Goal: Task Accomplishment & Management: Manage account settings

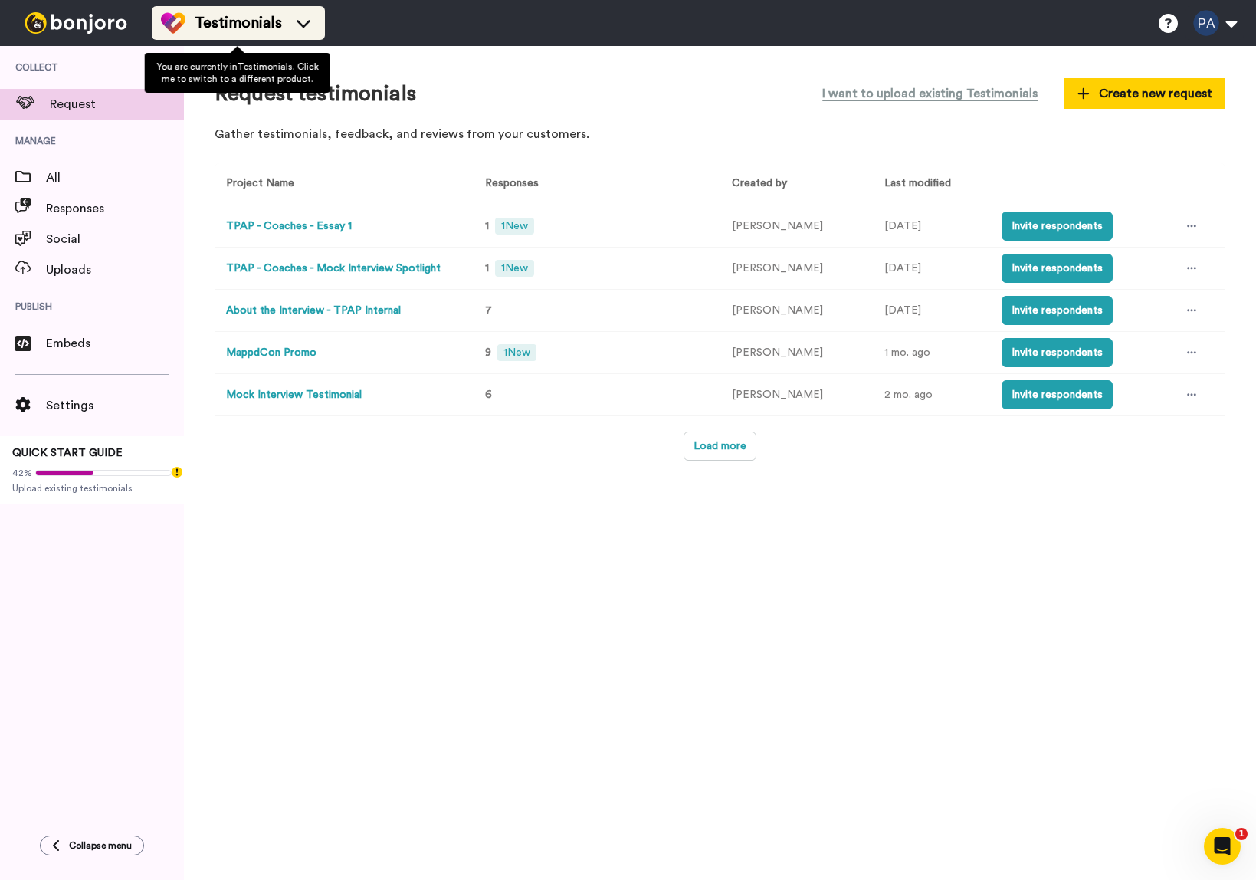
click at [285, 21] on div "Testimonials" at bounding box center [238, 23] width 155 height 25
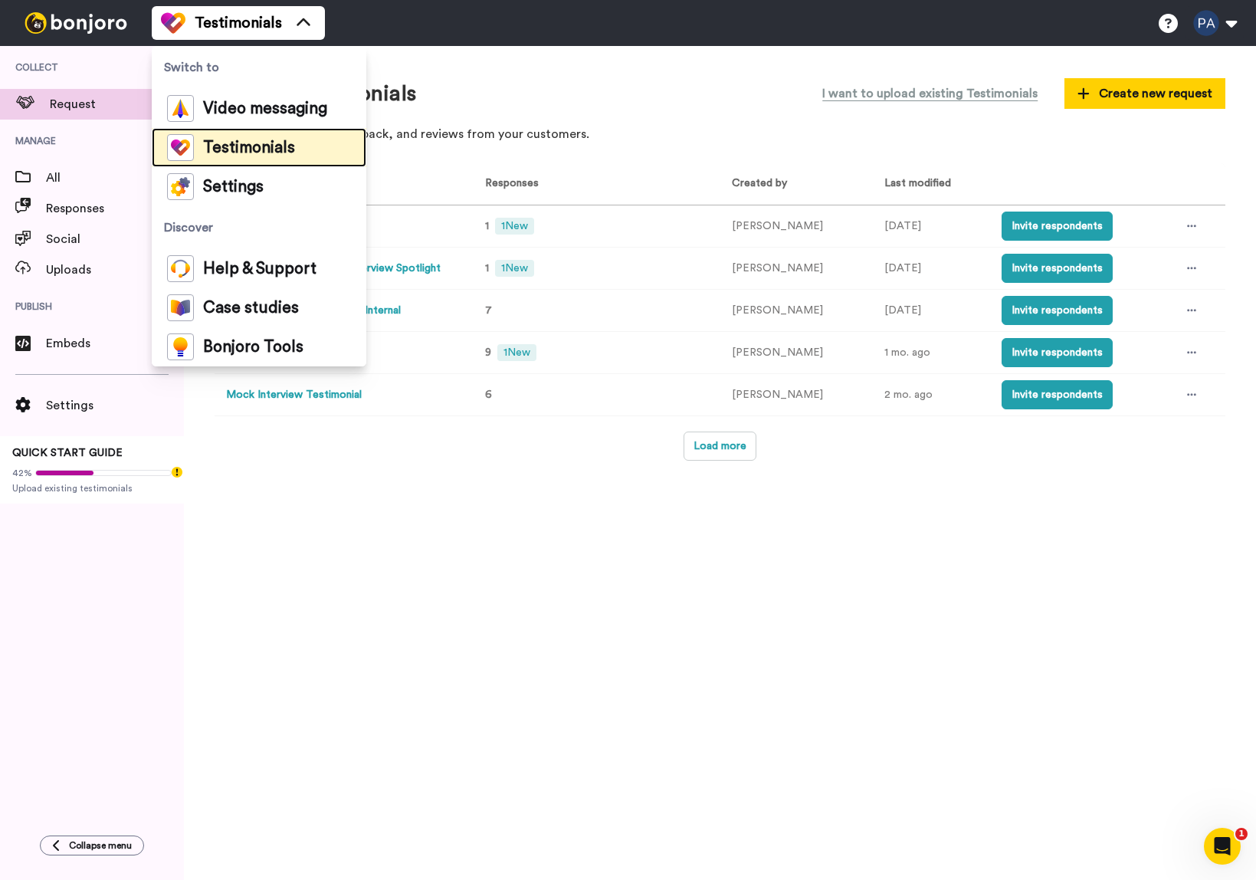
drag, startPoint x: 267, startPoint y: 140, endPoint x: 602, endPoint y: 93, distance: 338.1
click at [267, 140] on span "Testimonials" at bounding box center [249, 147] width 92 height 15
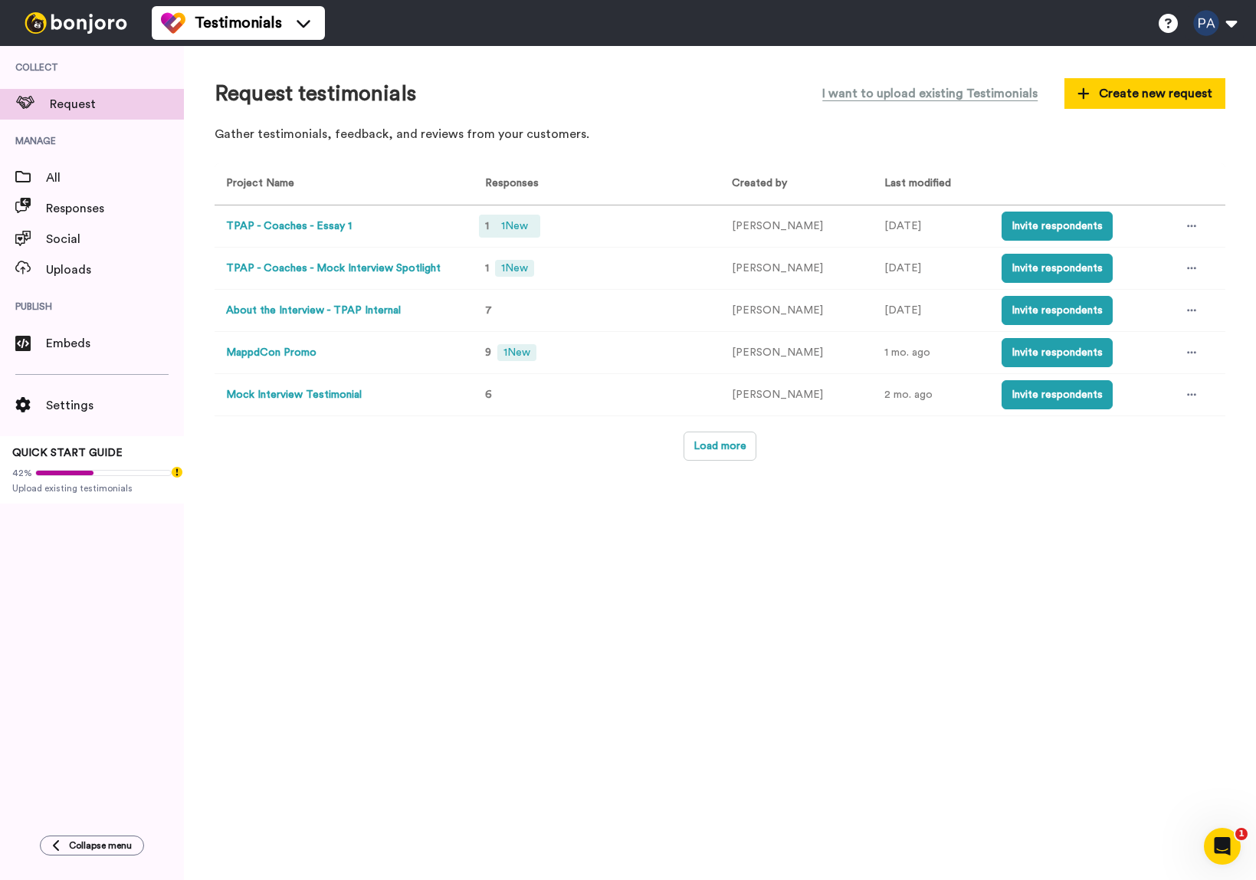
click at [516, 228] on span "1 New" at bounding box center [514, 226] width 39 height 17
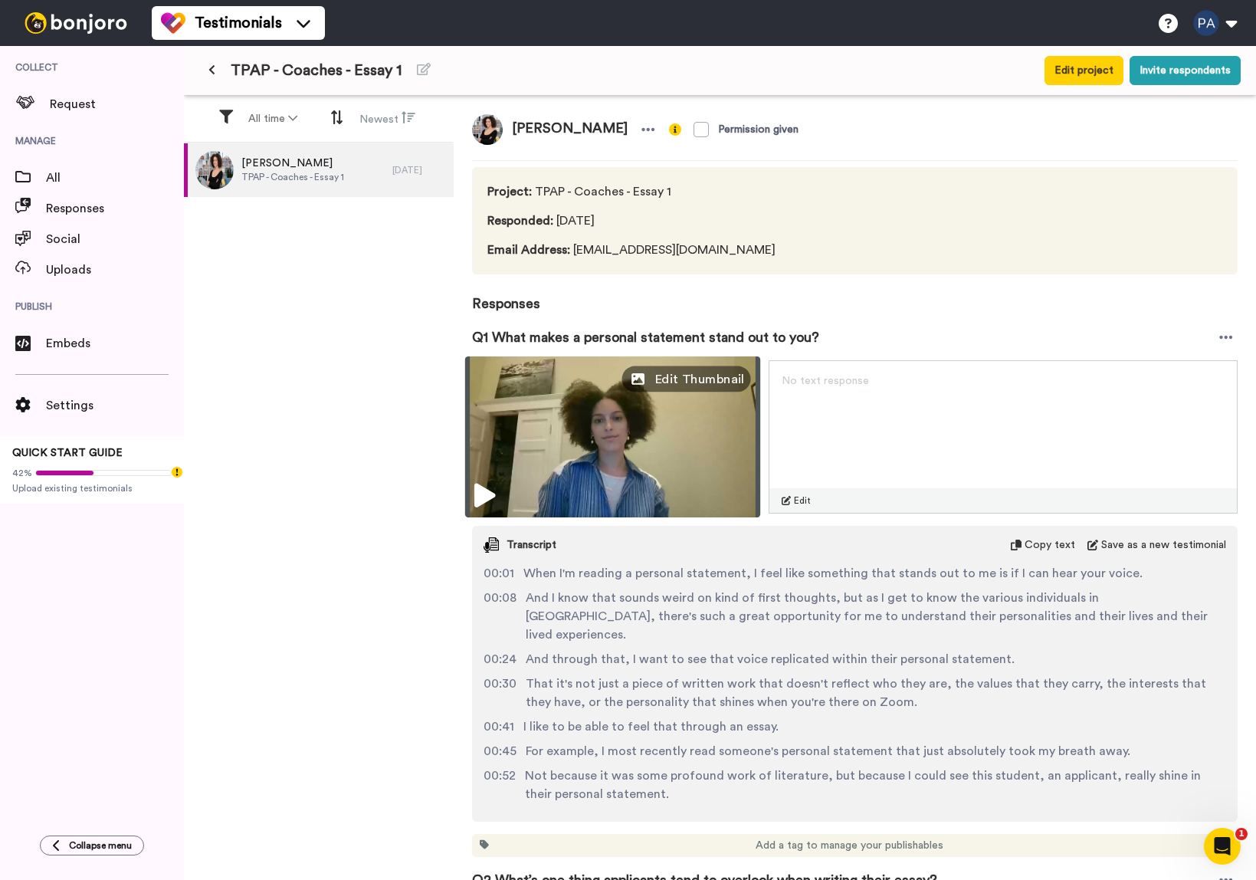
click at [726, 377] on span "Edit Thumbnail" at bounding box center [699, 378] width 90 height 19
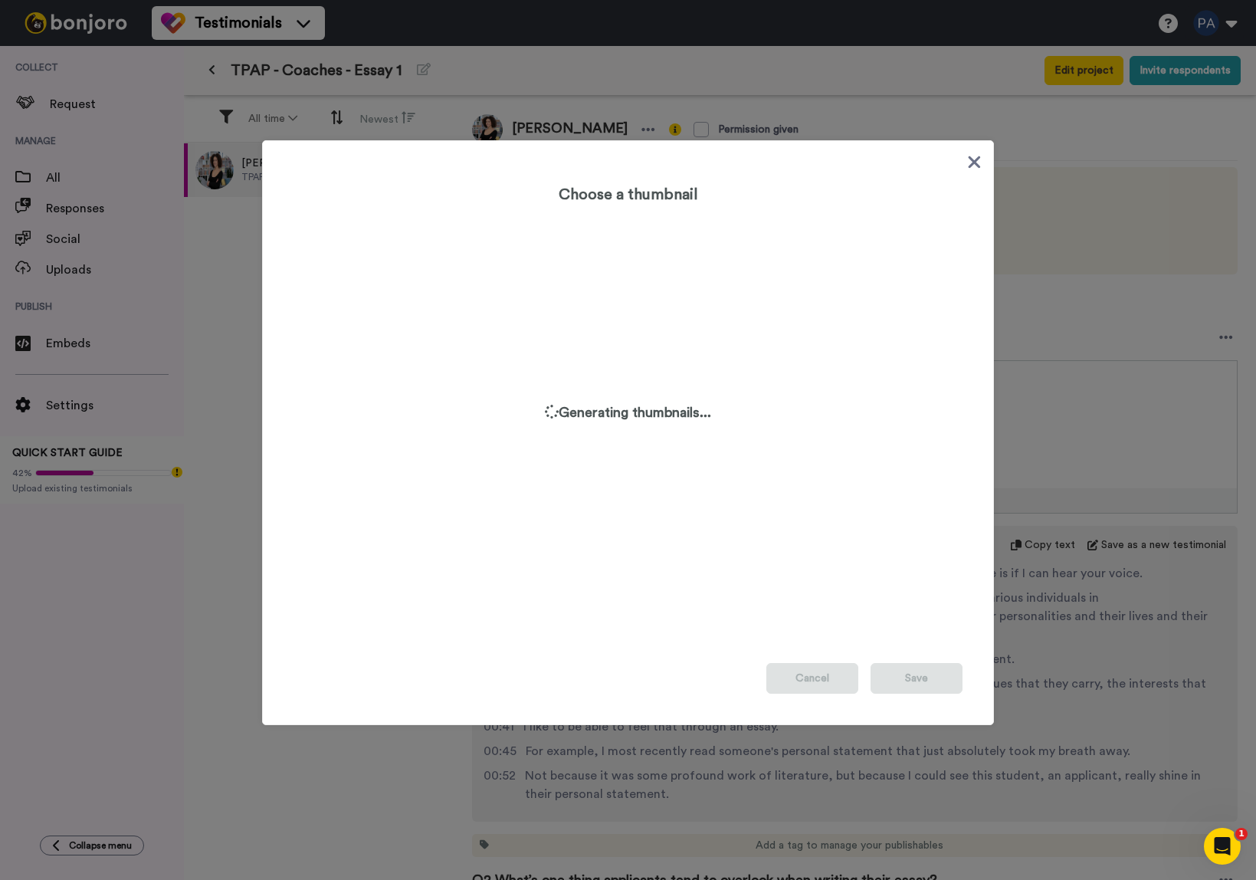
click at [981, 159] on icon at bounding box center [974, 161] width 15 height 19
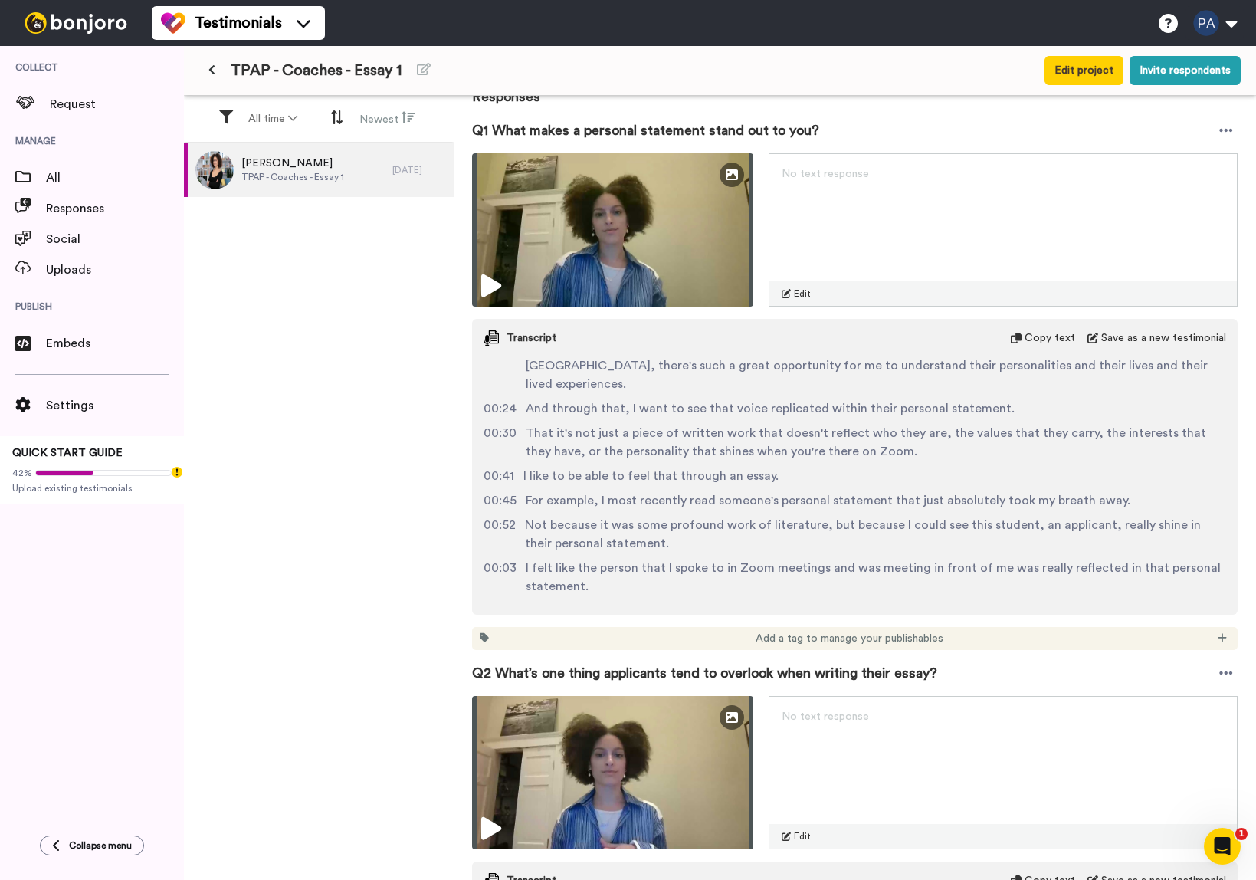
scroll to position [44, 0]
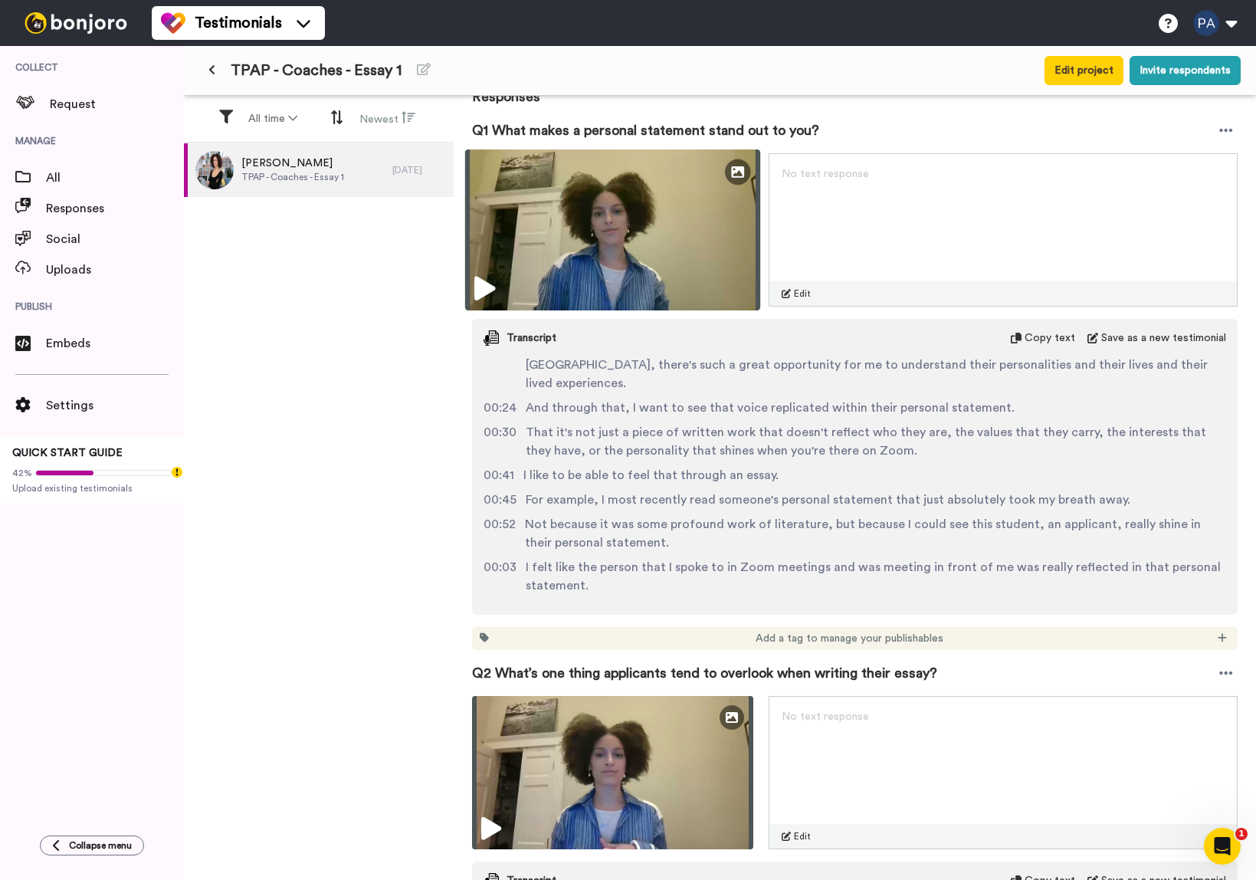
click at [559, 269] on img at bounding box center [613, 229] width 296 height 161
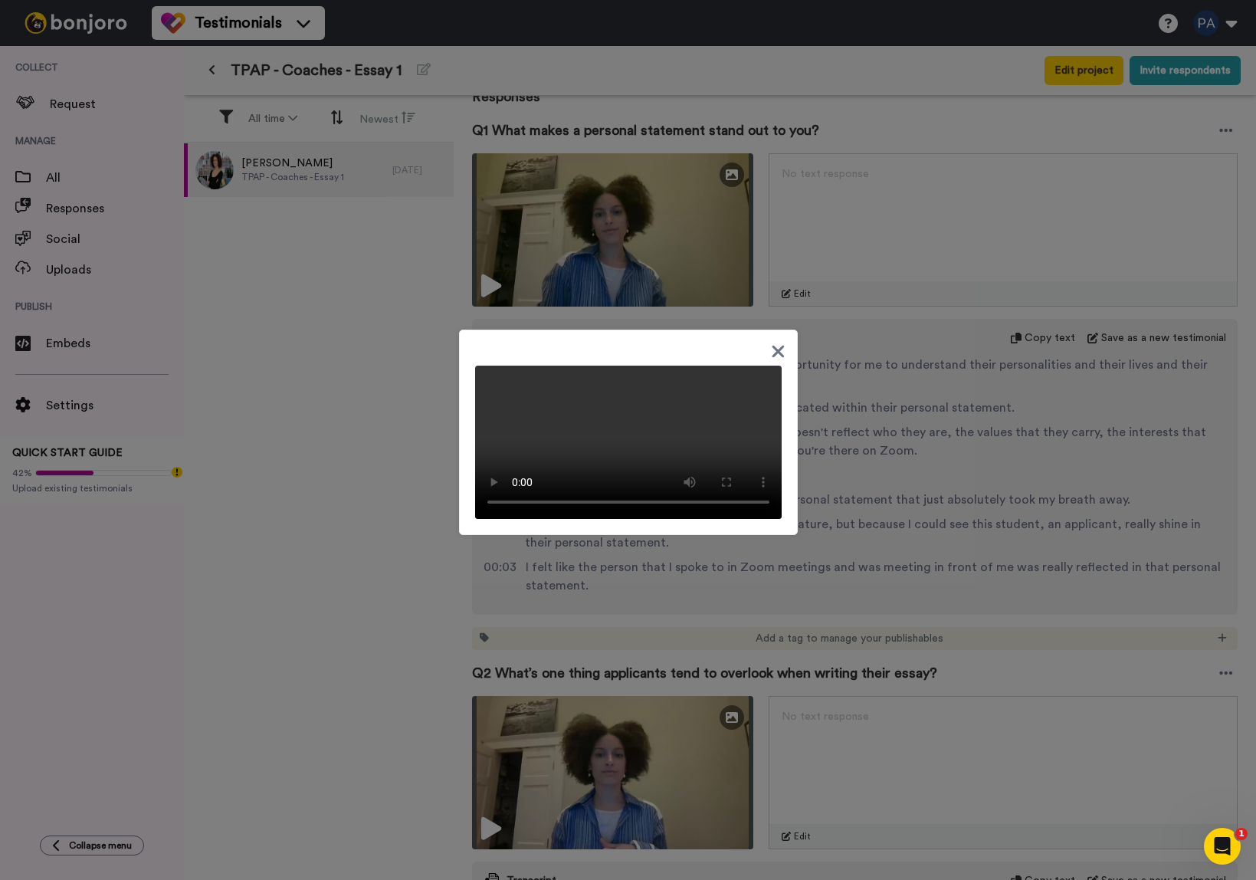
click at [905, 346] on div at bounding box center [628, 440] width 1256 height 880
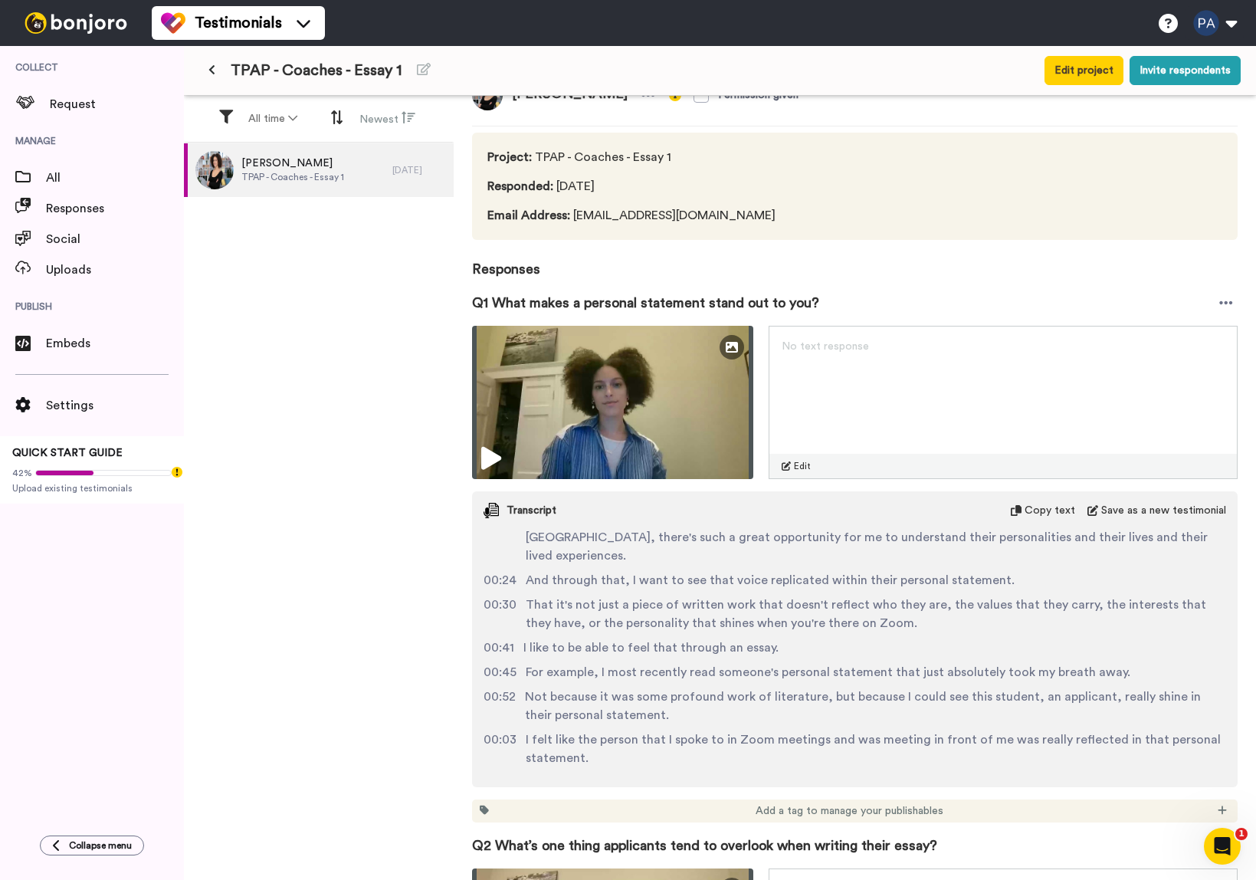
scroll to position [0, 0]
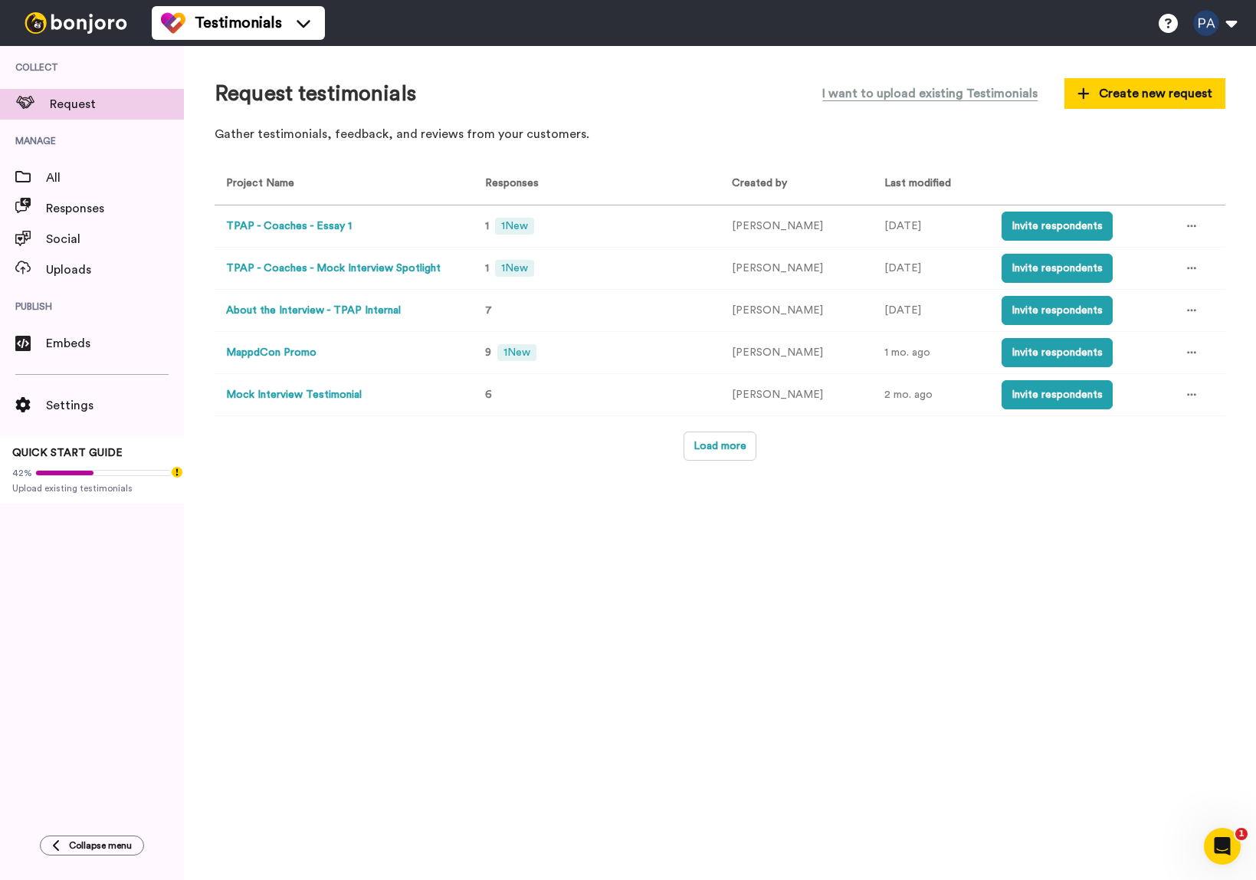
drag, startPoint x: 1155, startPoint y: 93, endPoint x: 1146, endPoint y: 116, distance: 23.8
click at [1155, 93] on span "Create new request" at bounding box center [1144, 93] width 135 height 18
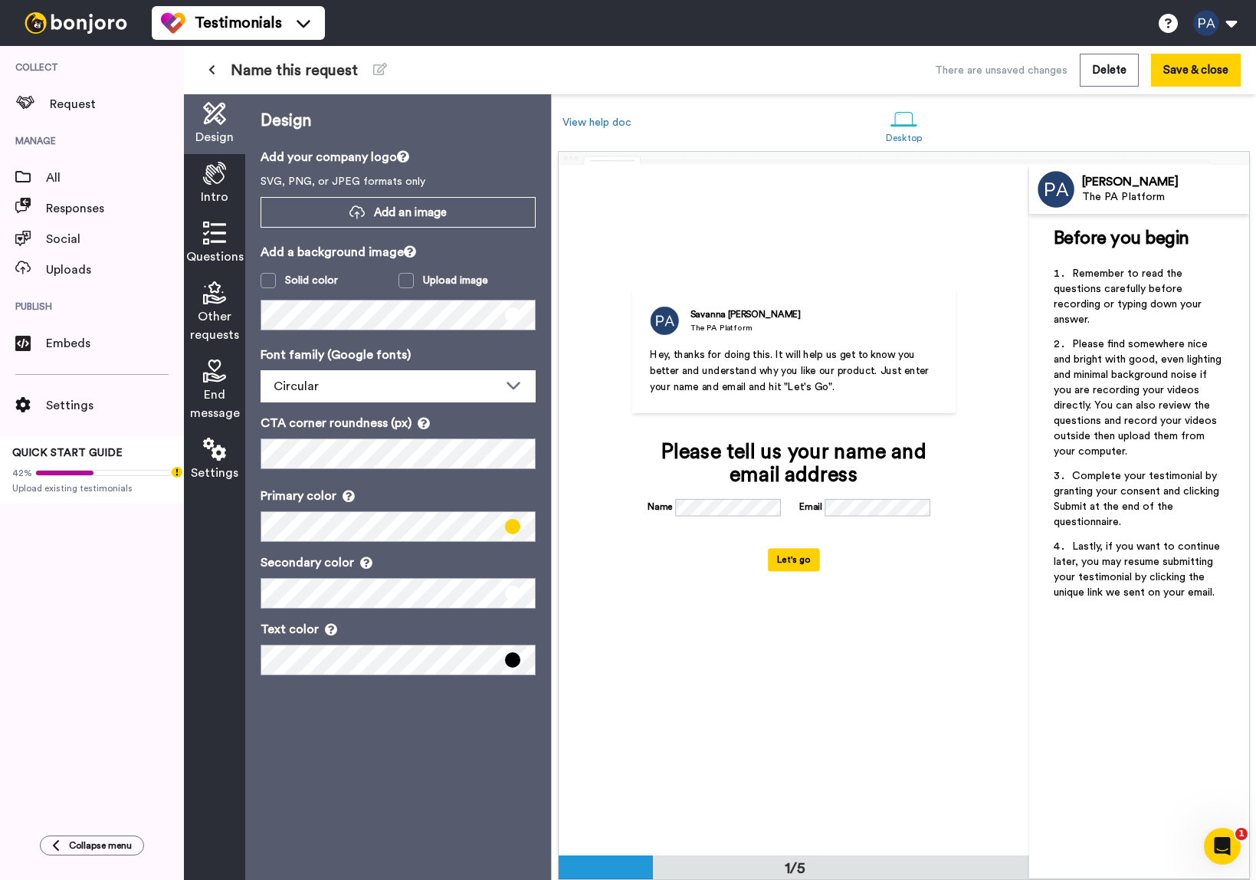
click at [310, 72] on span "Name this request" at bounding box center [294, 70] width 127 height 21
click at [383, 68] on icon at bounding box center [380, 69] width 14 height 12
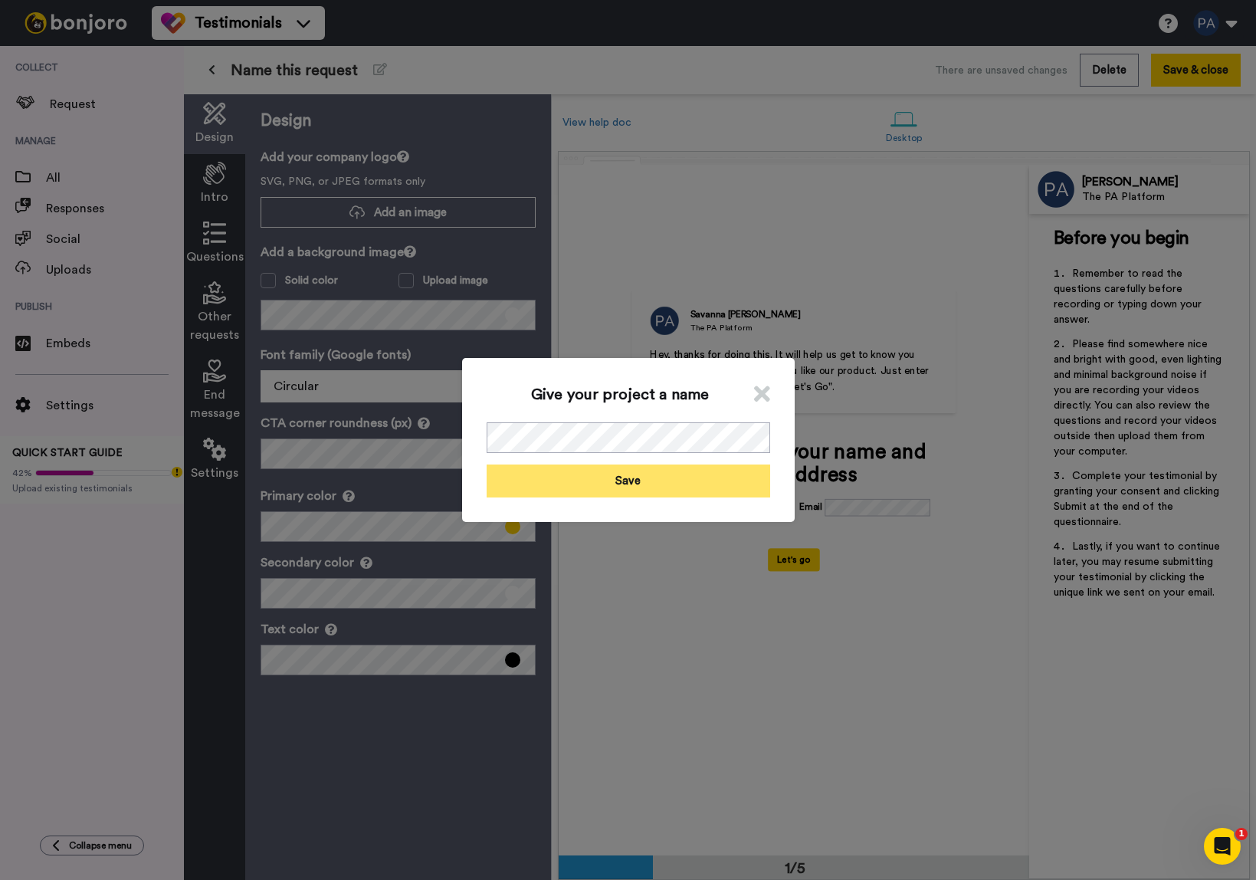
click at [566, 488] on button "Save" at bounding box center [629, 480] width 284 height 33
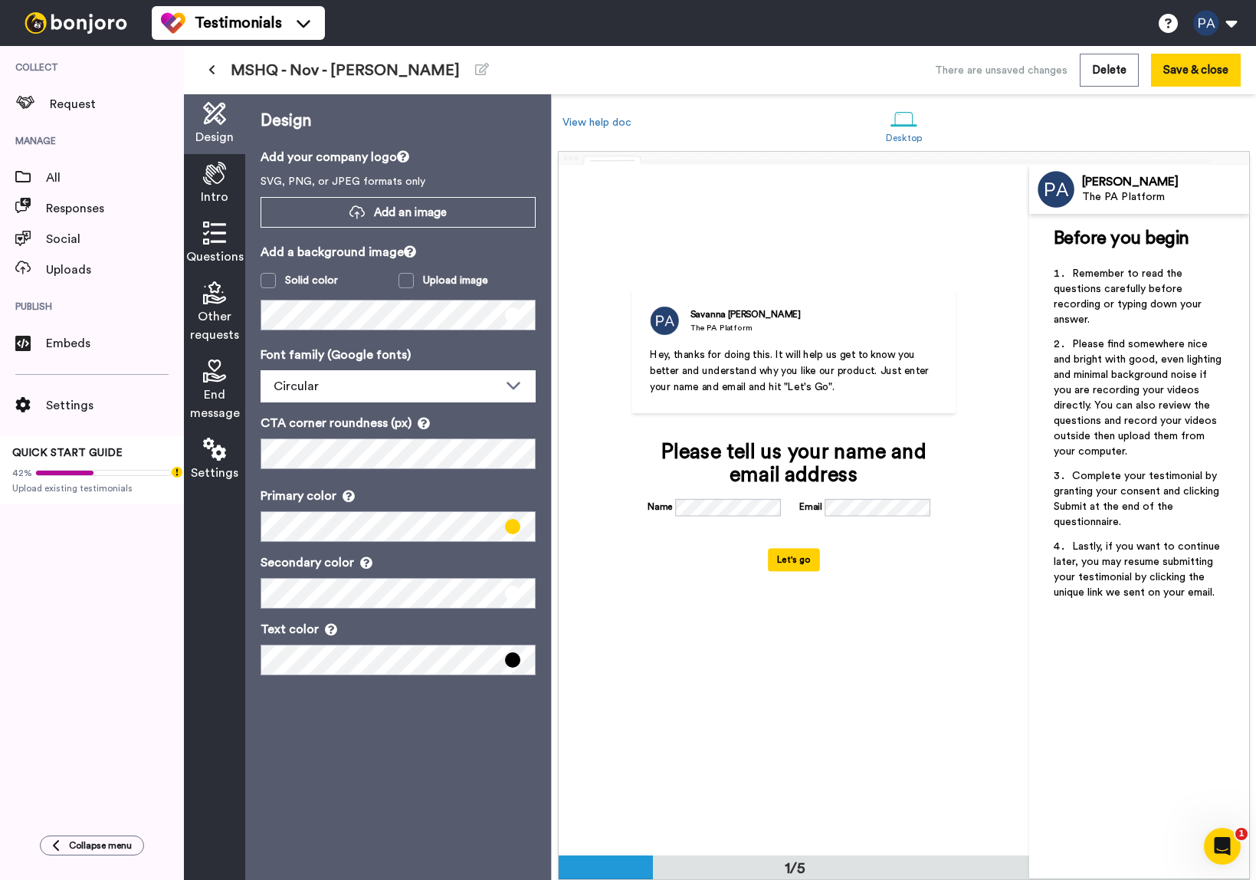
click at [215, 186] on div "Intro" at bounding box center [214, 184] width 61 height 60
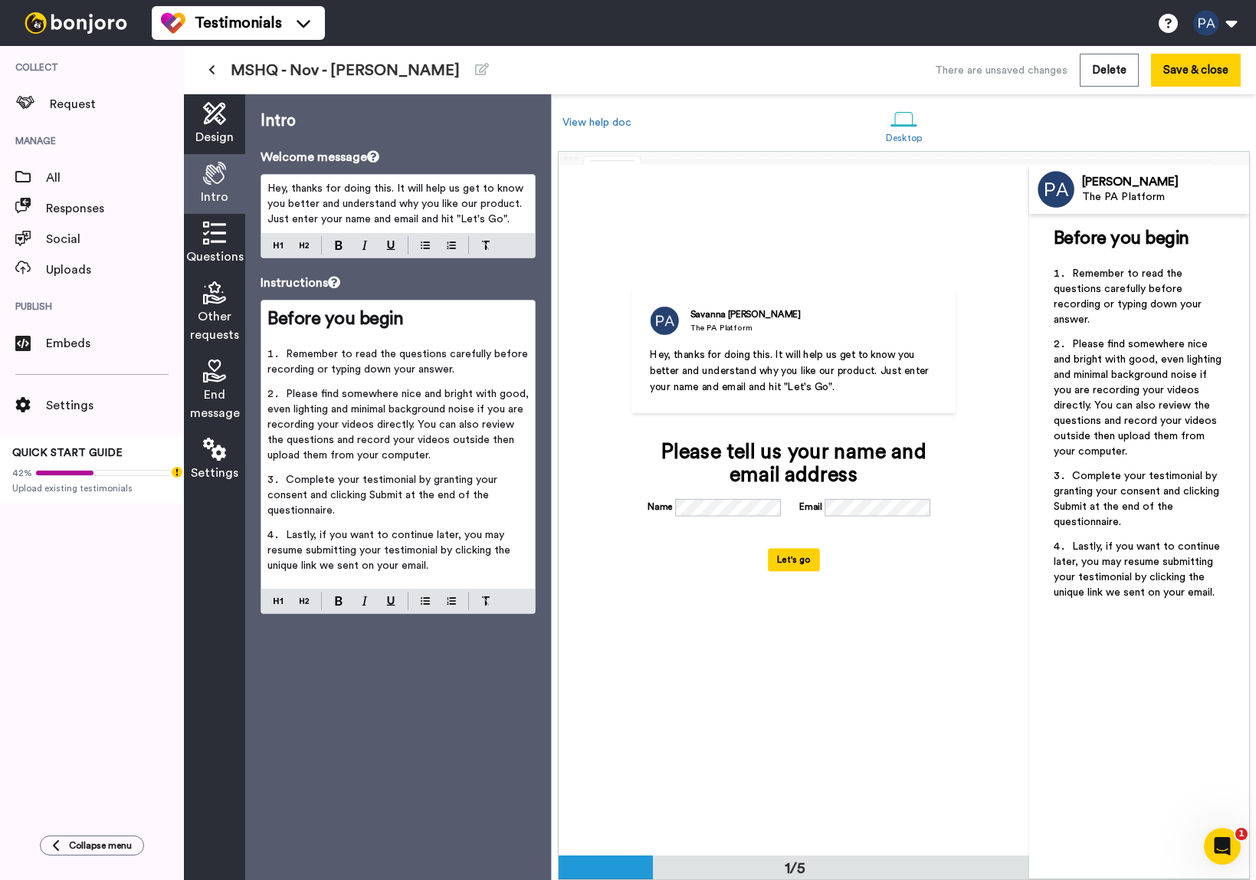
click at [208, 123] on icon at bounding box center [214, 113] width 23 height 23
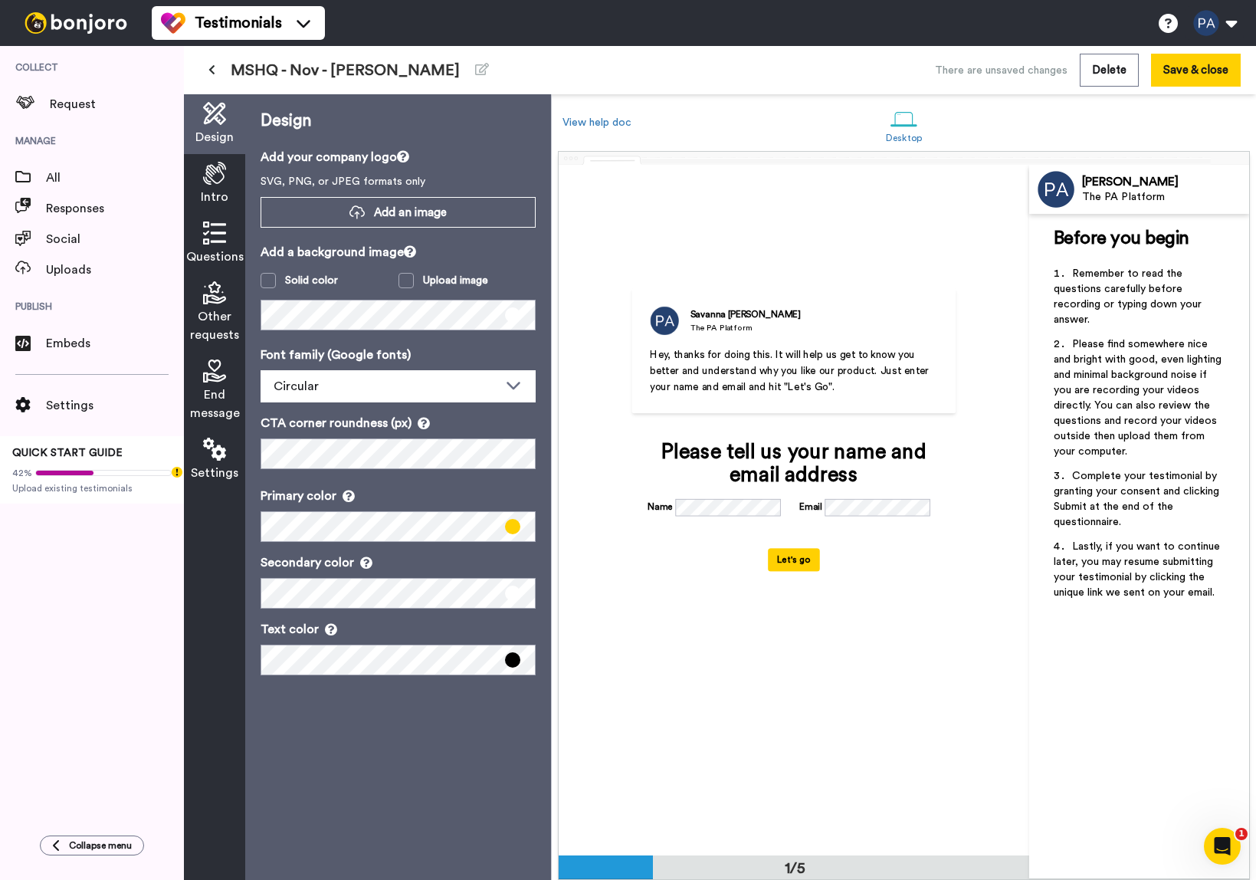
click at [216, 187] on div "Intro" at bounding box center [214, 184] width 61 height 60
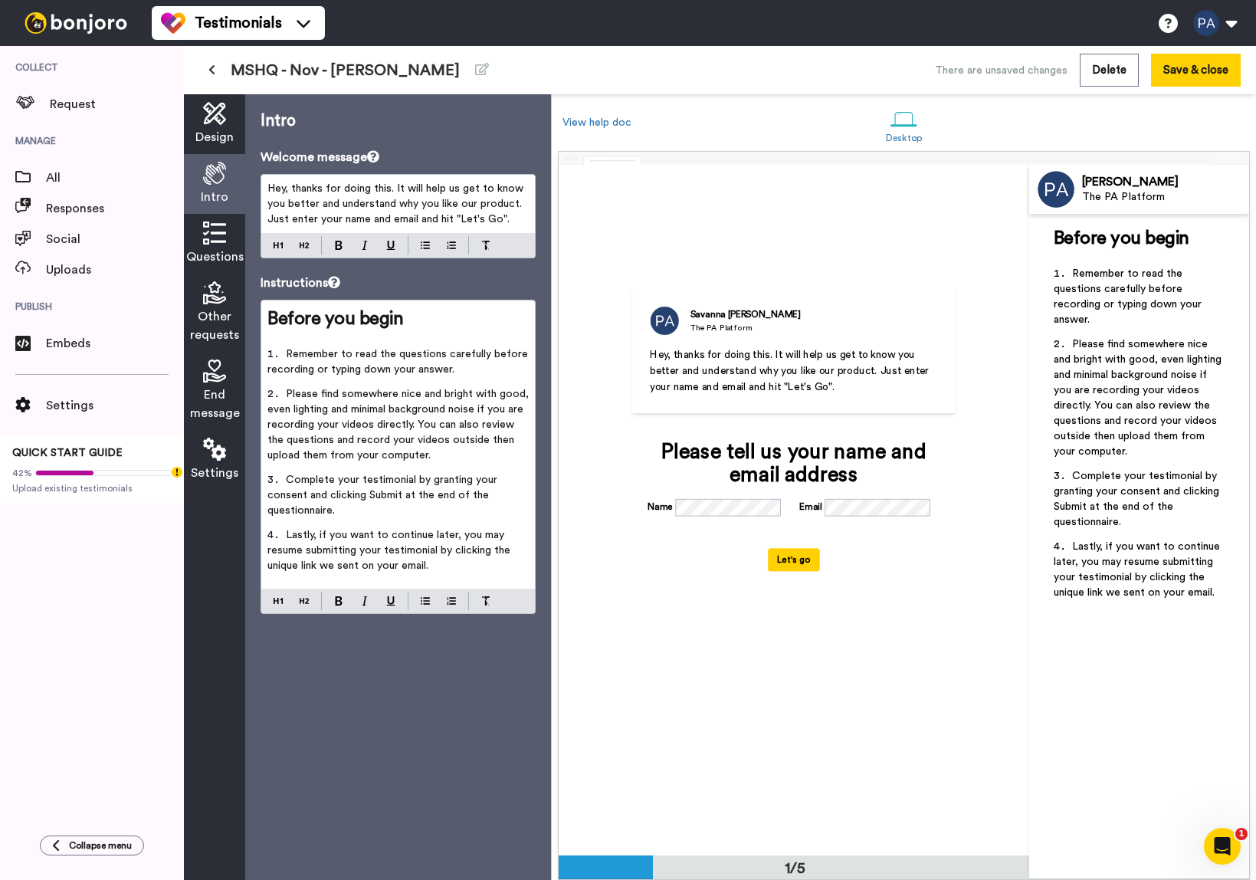
click at [706, 326] on div "The PA Platform" at bounding box center [745, 328] width 110 height 11
drag, startPoint x: 192, startPoint y: 122, endPoint x: 221, endPoint y: 132, distance: 30.1
click at [192, 122] on div "Design" at bounding box center [214, 124] width 61 height 60
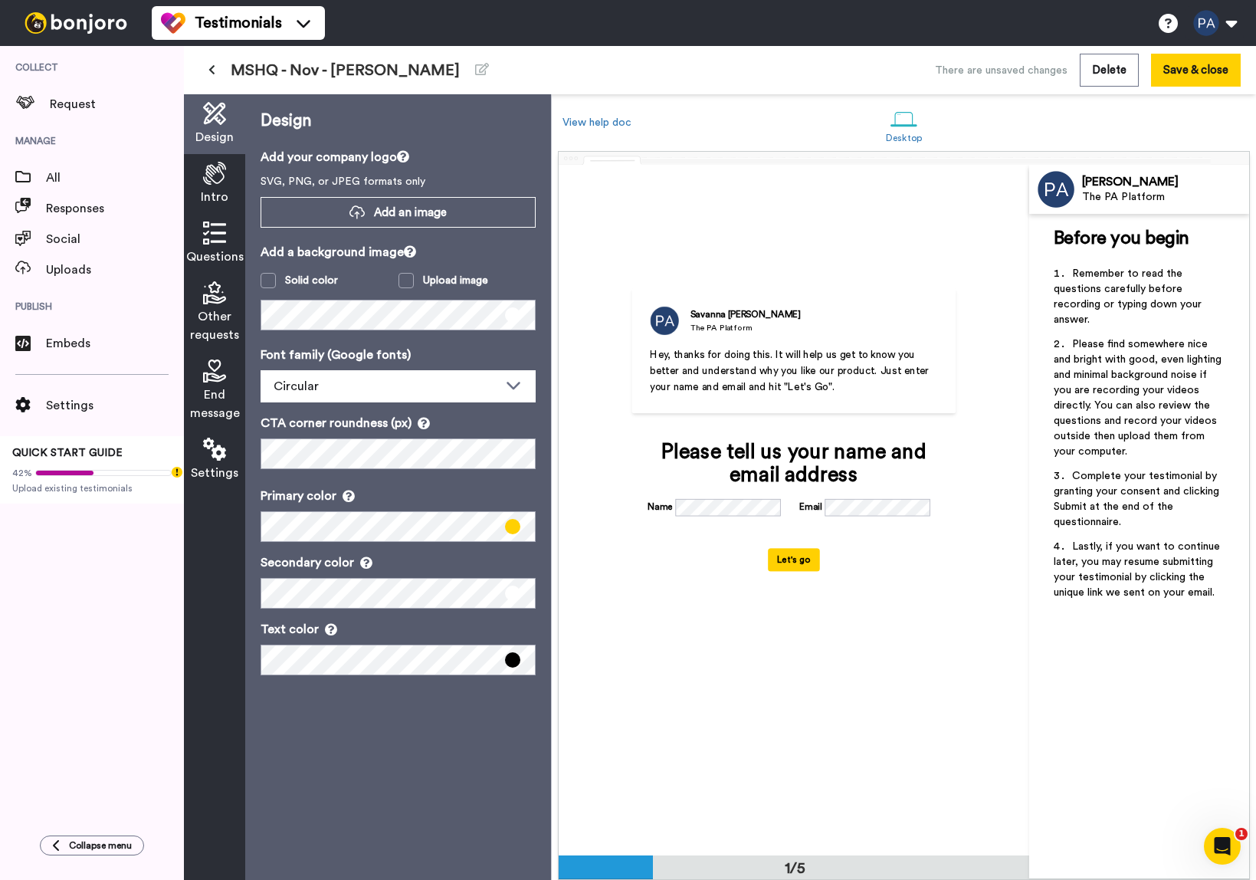
click at [739, 326] on div "The PA Platform" at bounding box center [745, 328] width 110 height 11
drag, startPoint x: 1184, startPoint y: 178, endPoint x: 1153, endPoint y: 189, distance: 32.7
click at [1184, 178] on div "[PERSON_NAME]" at bounding box center [1165, 182] width 166 height 15
click at [220, 179] on icon at bounding box center [214, 173] width 23 height 23
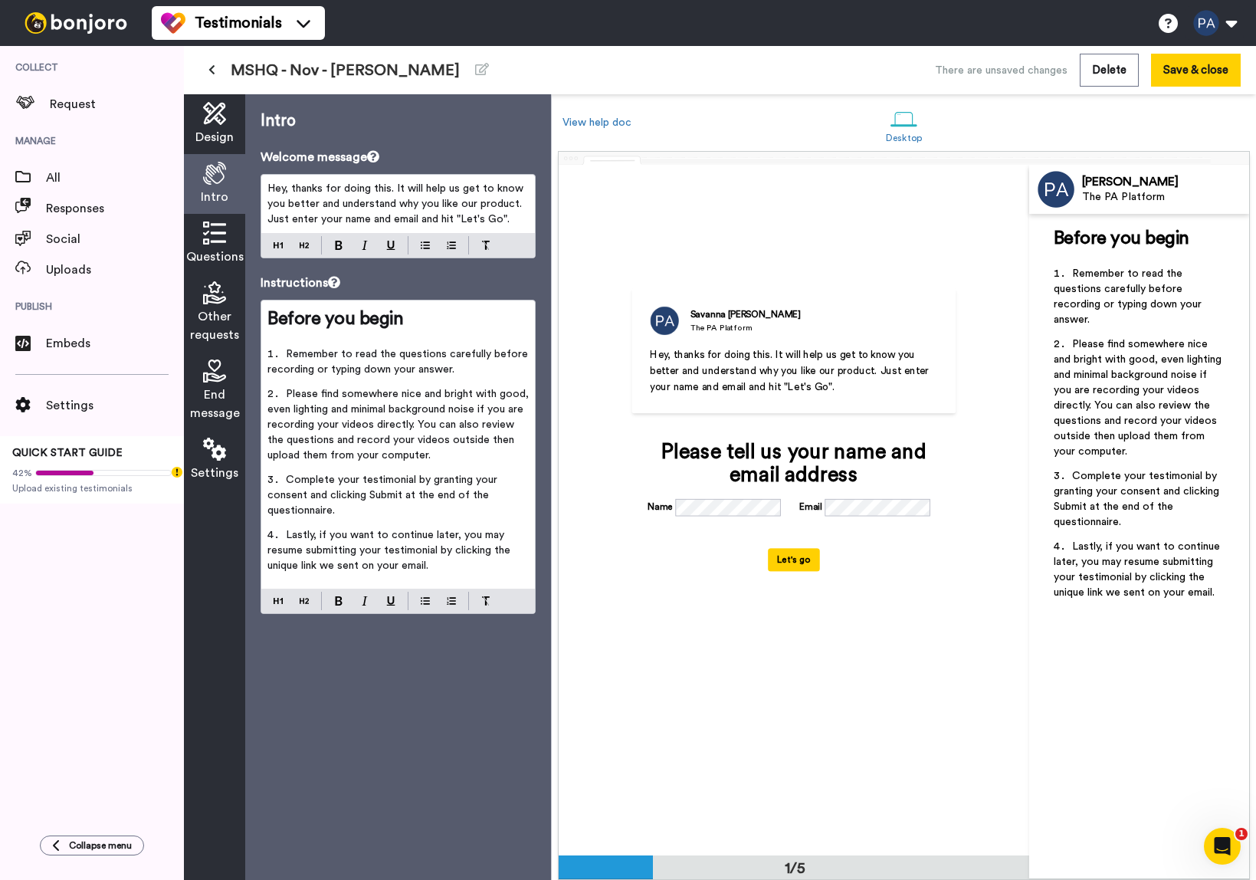
click at [700, 324] on div "The PA Platform" at bounding box center [745, 328] width 110 height 11
click at [759, 375] on span "Hey, thanks for doing this. It will help us get to know you better and understa…" at bounding box center [791, 370] width 282 height 43
click at [405, 209] on span "Hey, thanks for doing this. It will help us get to know you better and understa…" at bounding box center [396, 203] width 259 height 41
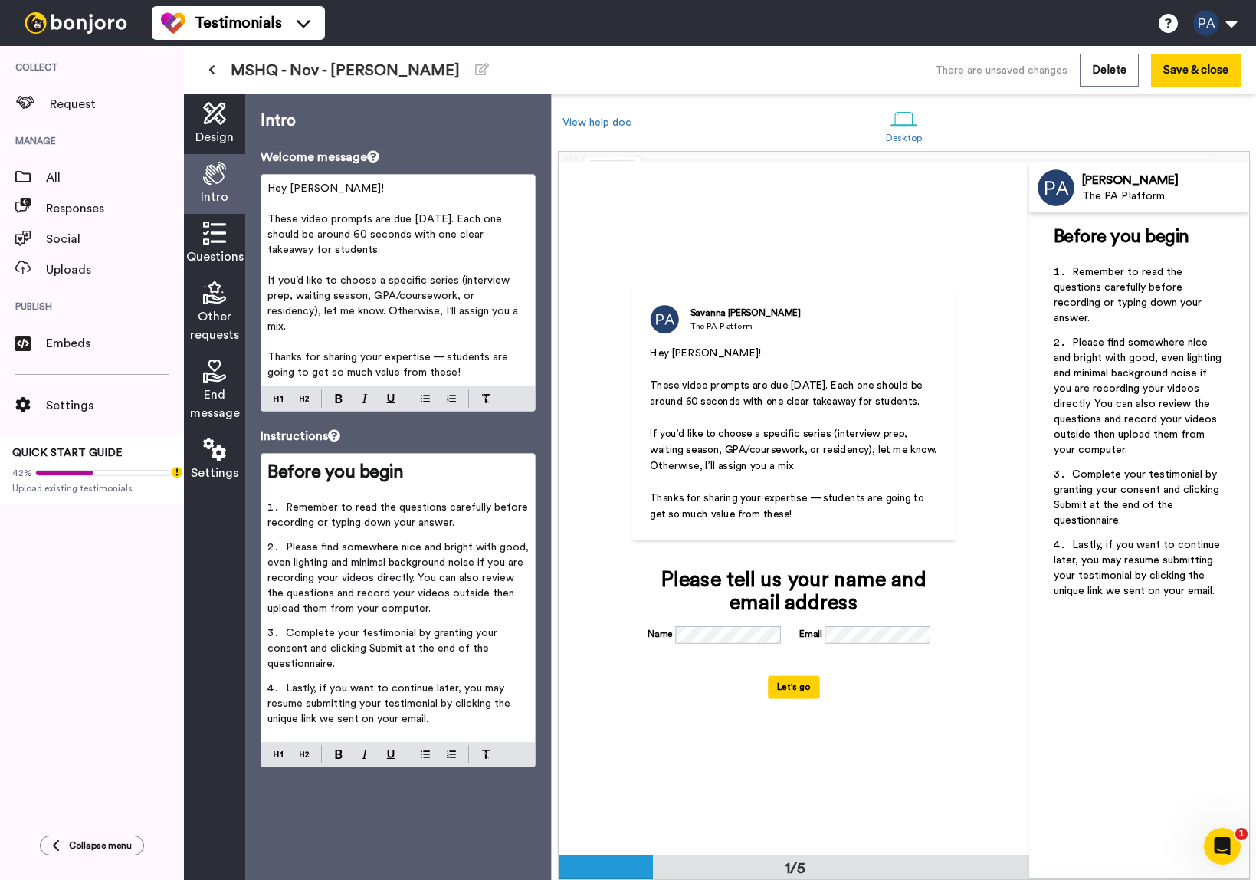
click at [434, 246] on p "These video prompts are due [DATE]. Each one should be around 60 seconds with o…" at bounding box center [397, 234] width 261 height 46
click at [410, 258] on p "﻿" at bounding box center [397, 264] width 261 height 15
click at [398, 253] on p "These video prompts are due [DATE]. Each one should be around 60 seconds with o…" at bounding box center [397, 234] width 261 height 46
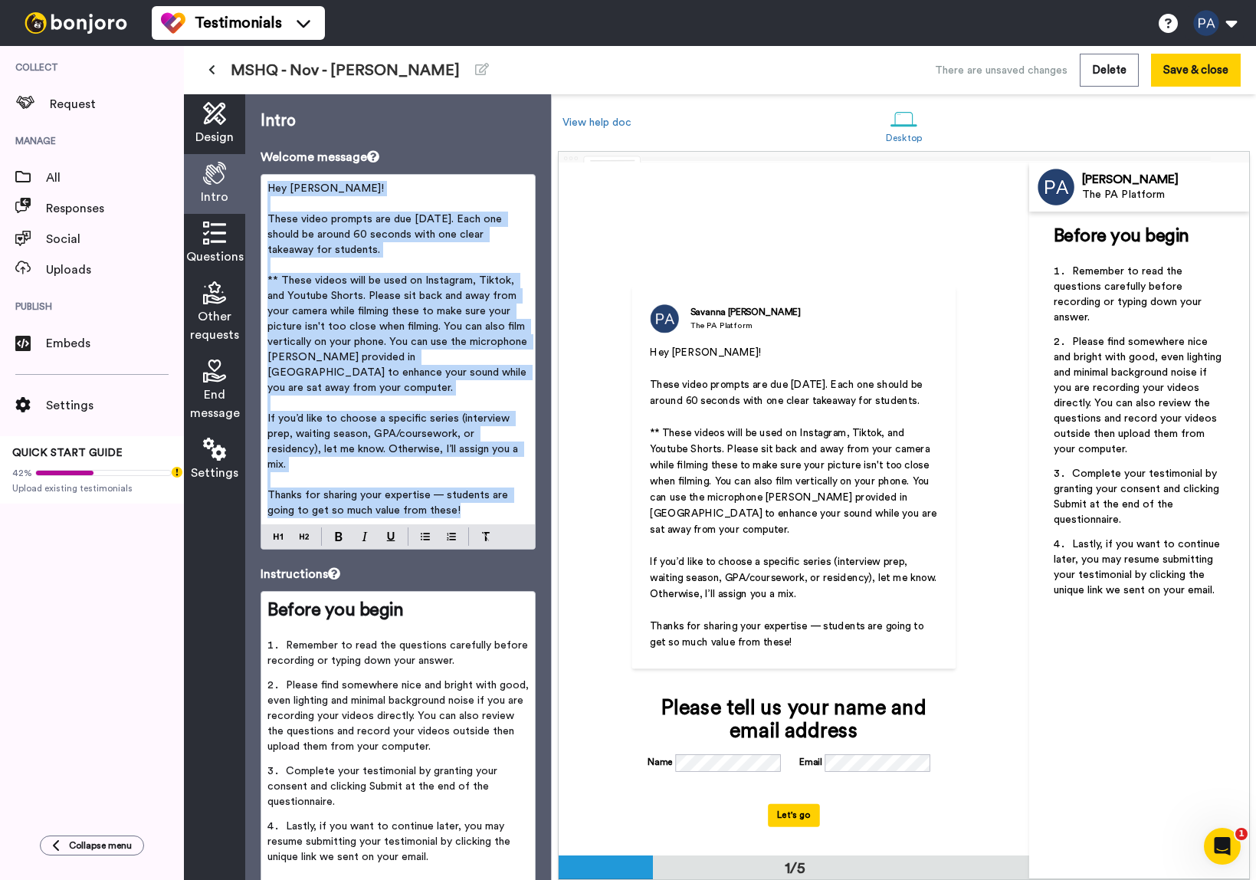
copy div "Hey [PERSON_NAME]! ﻿ These video prompts are due [DATE]. Each one should be aro…"
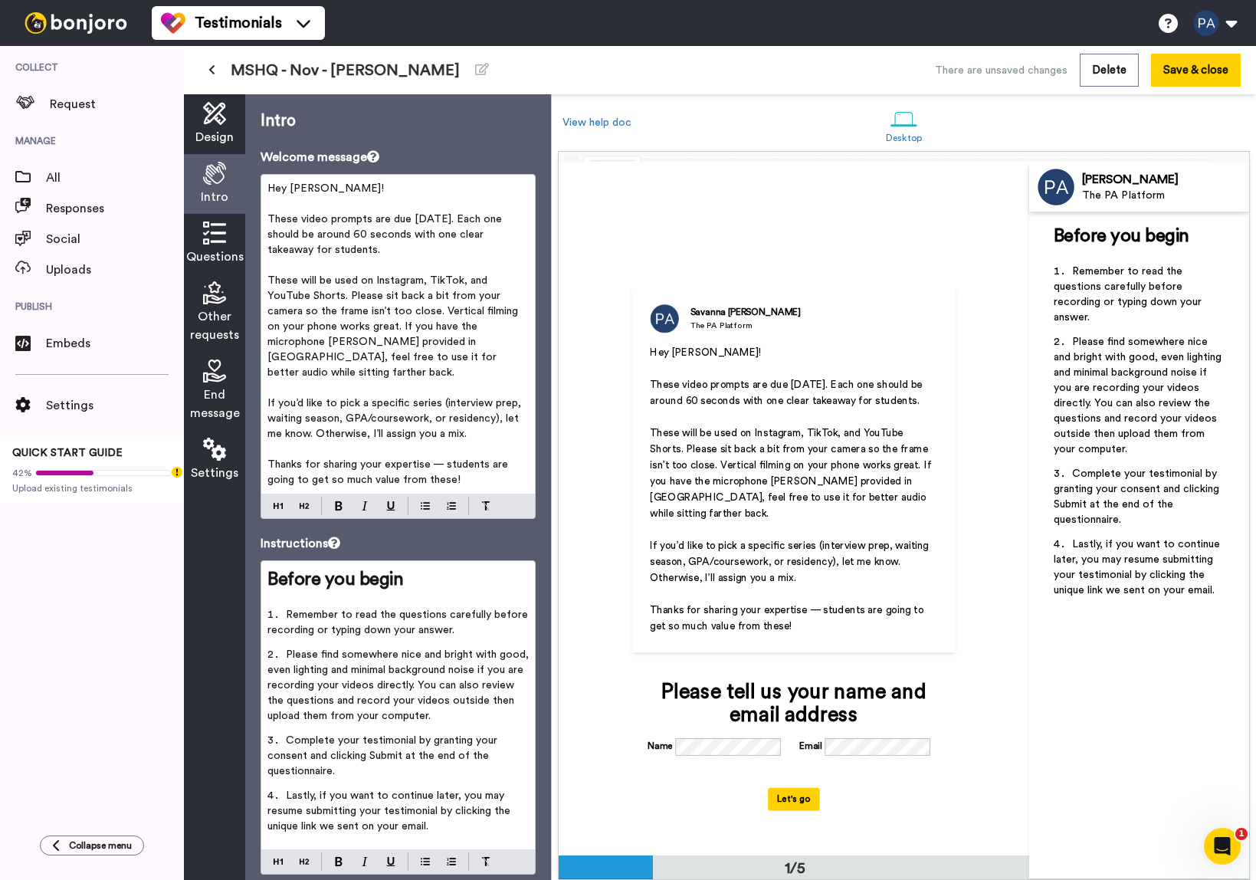
scroll to position [8, 0]
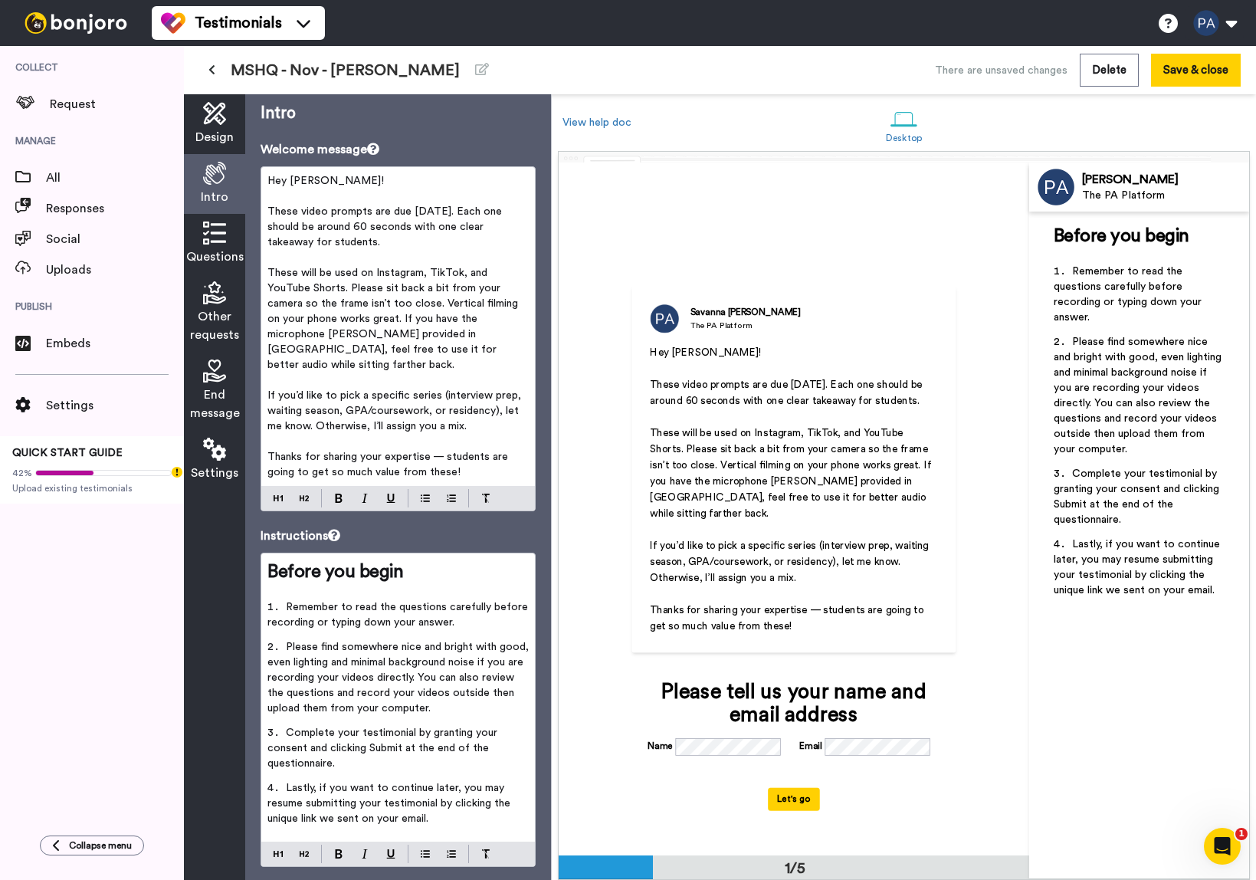
click at [446, 657] on span "Please find somewhere nice and bright with good, even lighting and minimal back…" at bounding box center [399, 677] width 264 height 72
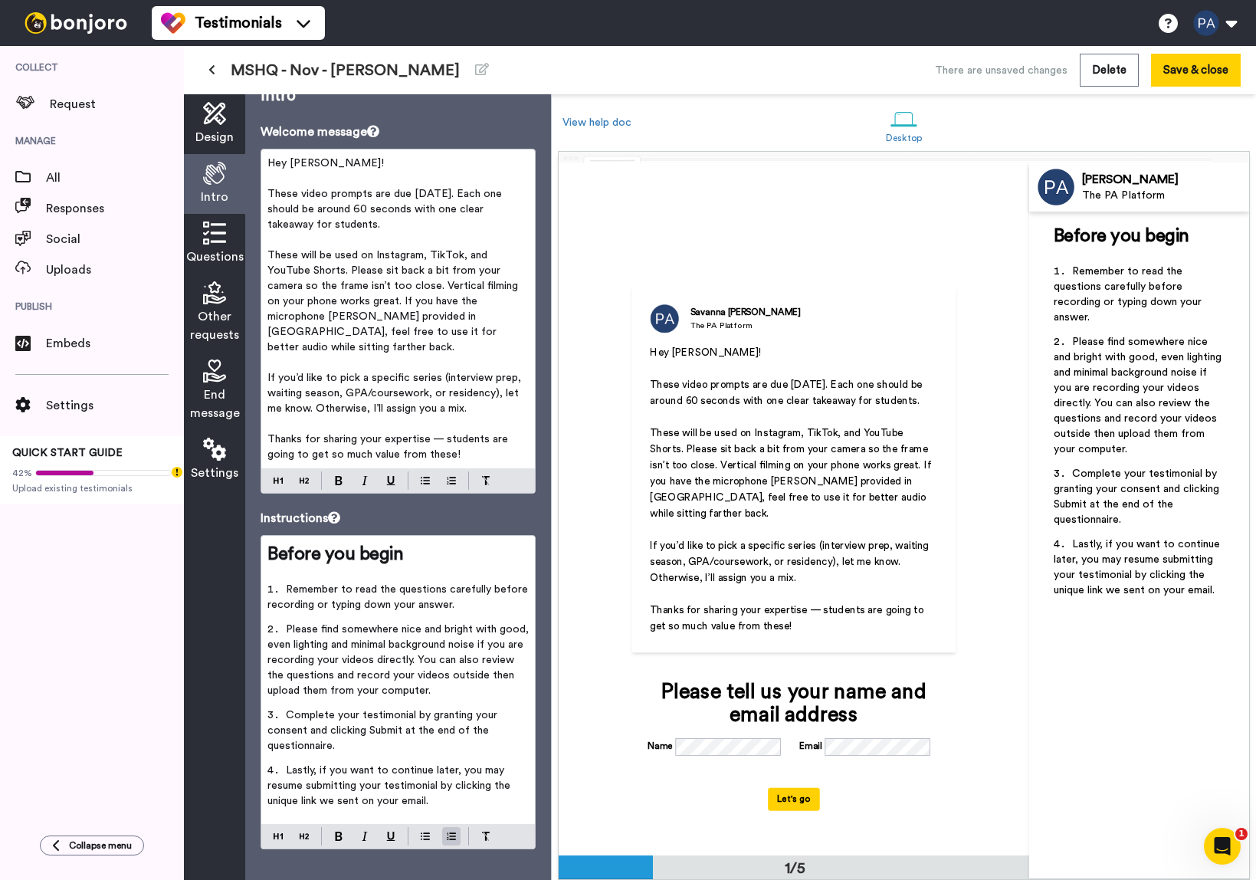
click at [444, 659] on span "Please find somewhere nice and bright with good, even lighting and minimal back…" at bounding box center [399, 660] width 264 height 72
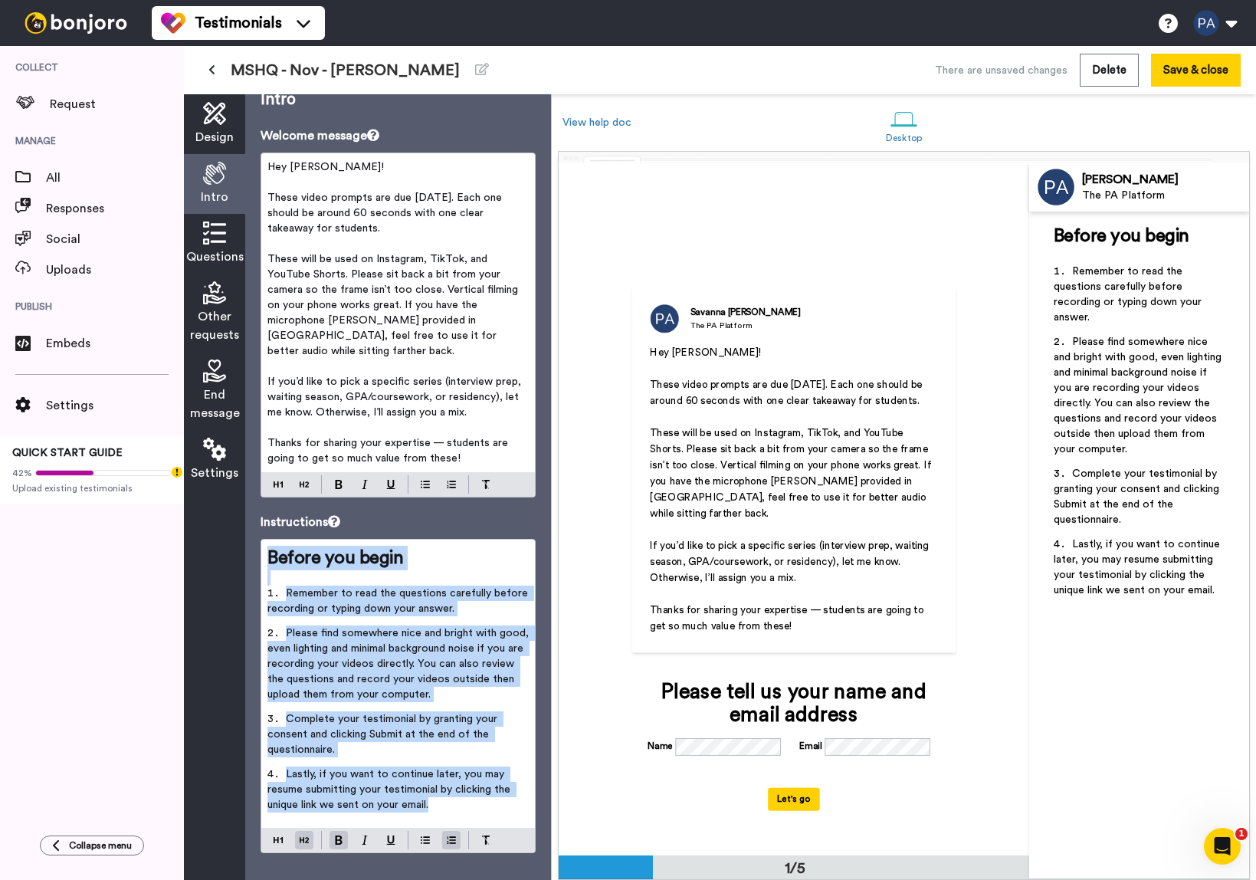
copy div "Before you begin ﻿ Remember to read the questions carefully before recording or…"
click at [474, 749] on li "Complete your testimonial by granting your consent and clicking Submit at the e…" at bounding box center [397, 738] width 261 height 55
drag, startPoint x: 452, startPoint y: 787, endPoint x: 261, endPoint y: 575, distance: 284.8
click at [263, 576] on div "Before you begin ﻿ Remember to read the questions carefully before recording or…" at bounding box center [398, 683] width 274 height 288
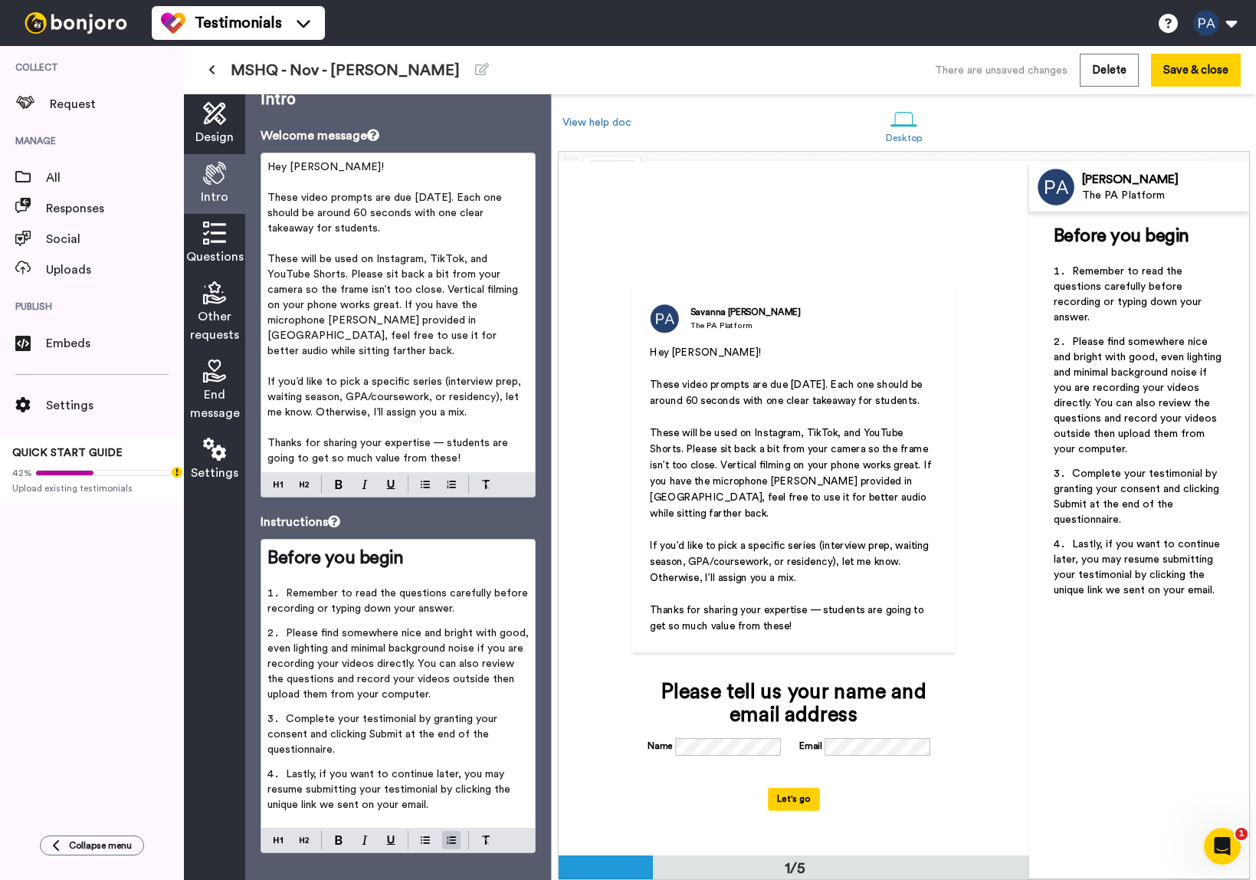
scroll to position [133, 0]
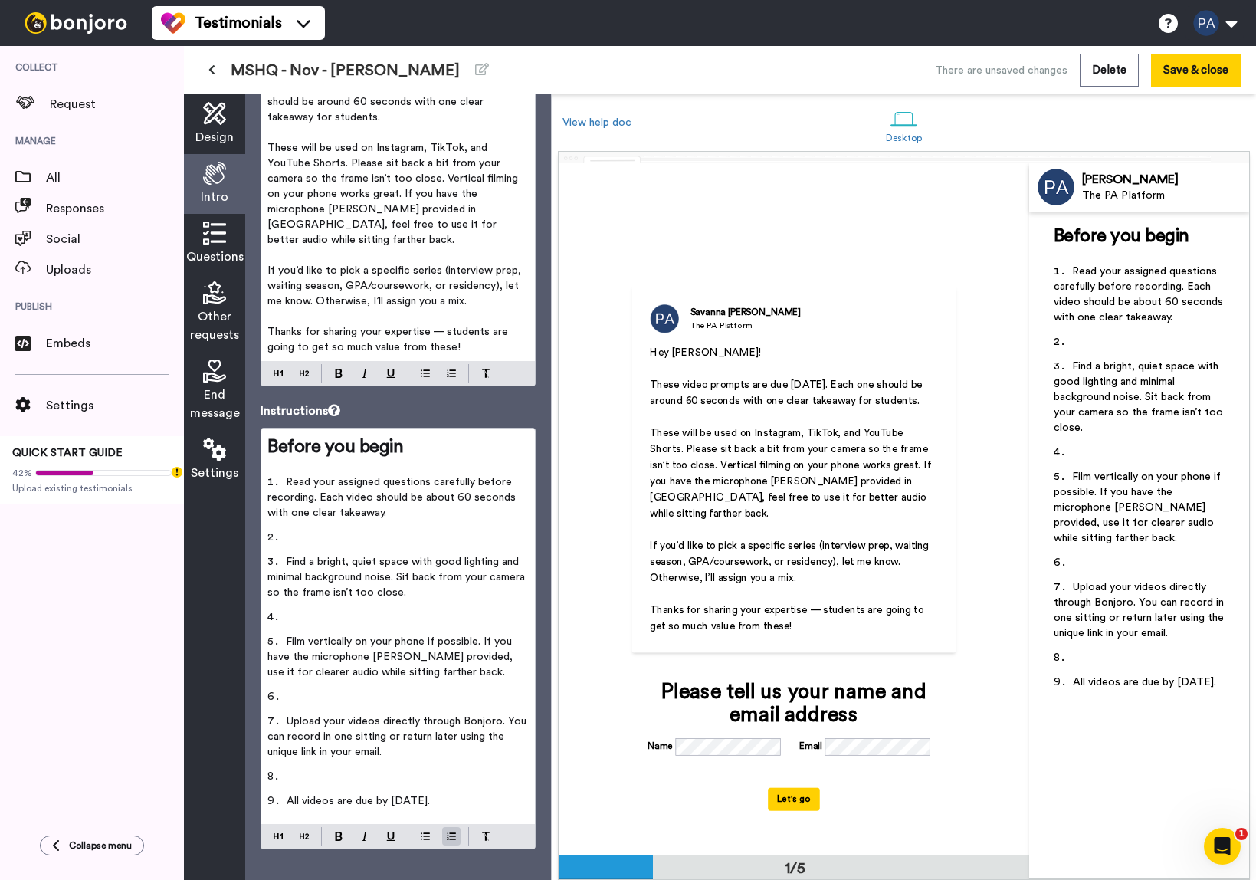
click at [335, 752] on li "Upload your videos directly through Bonjoro. You can record in one sitting or r…" at bounding box center [397, 740] width 261 height 55
click at [330, 530] on li "﻿" at bounding box center [397, 542] width 261 height 25
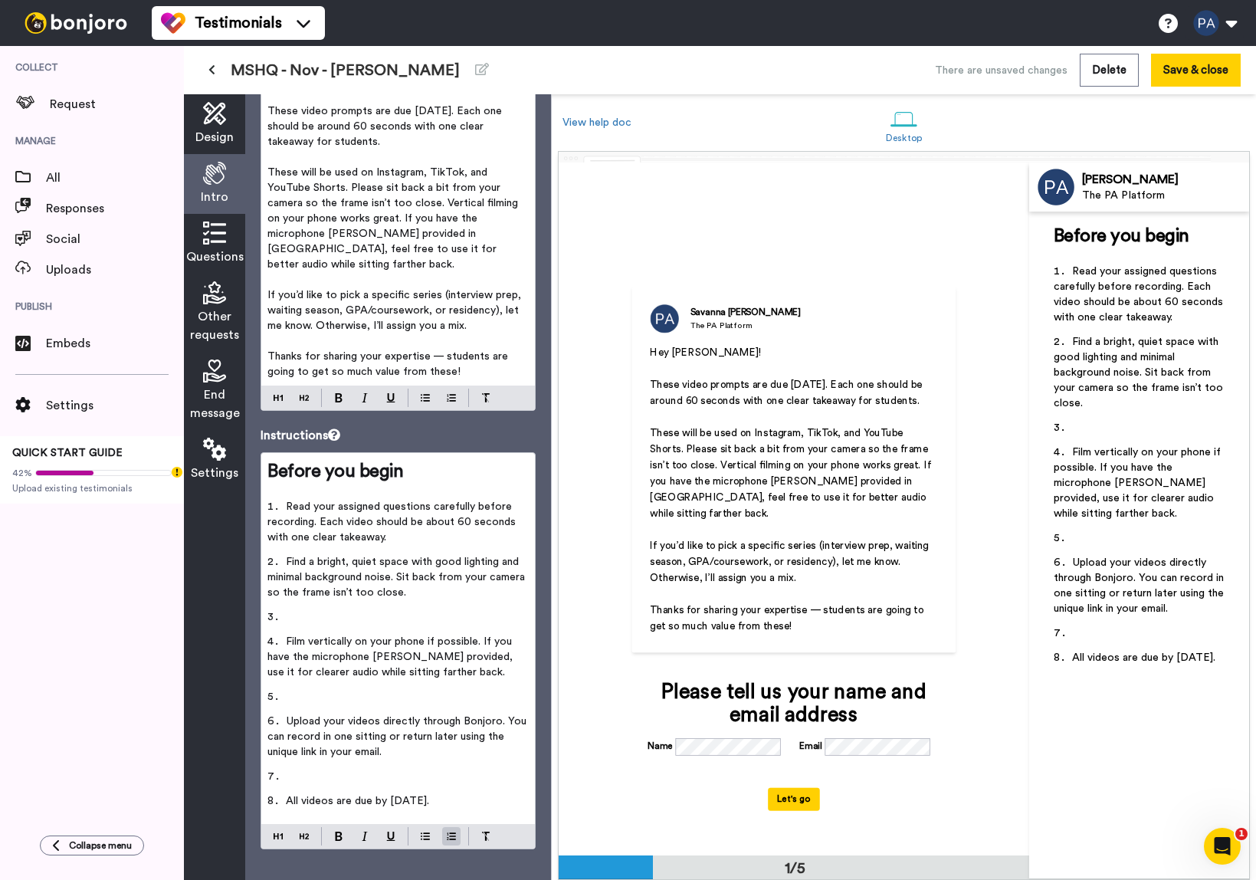
click at [325, 609] on li "﻿" at bounding box center [397, 621] width 261 height 25
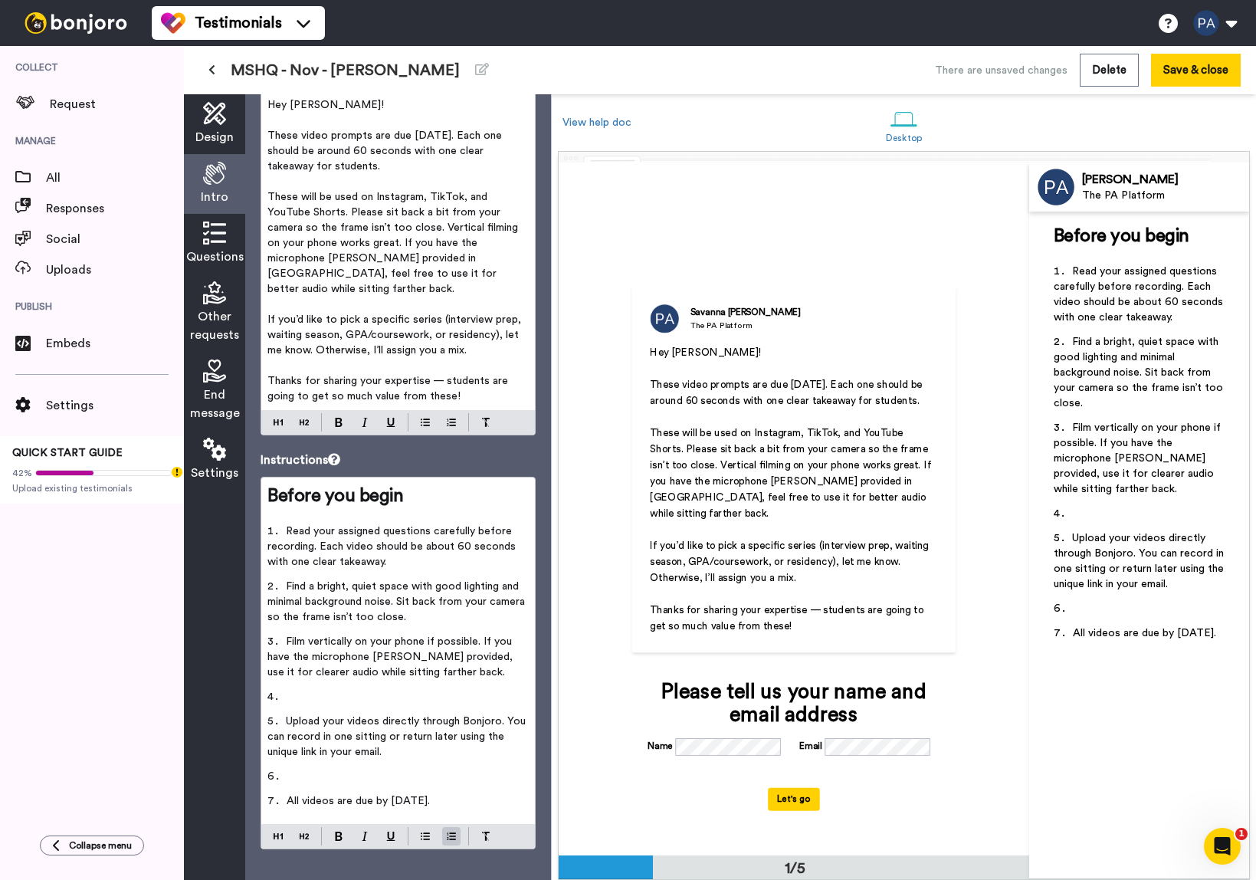
click at [330, 689] on li "﻿" at bounding box center [397, 701] width 261 height 25
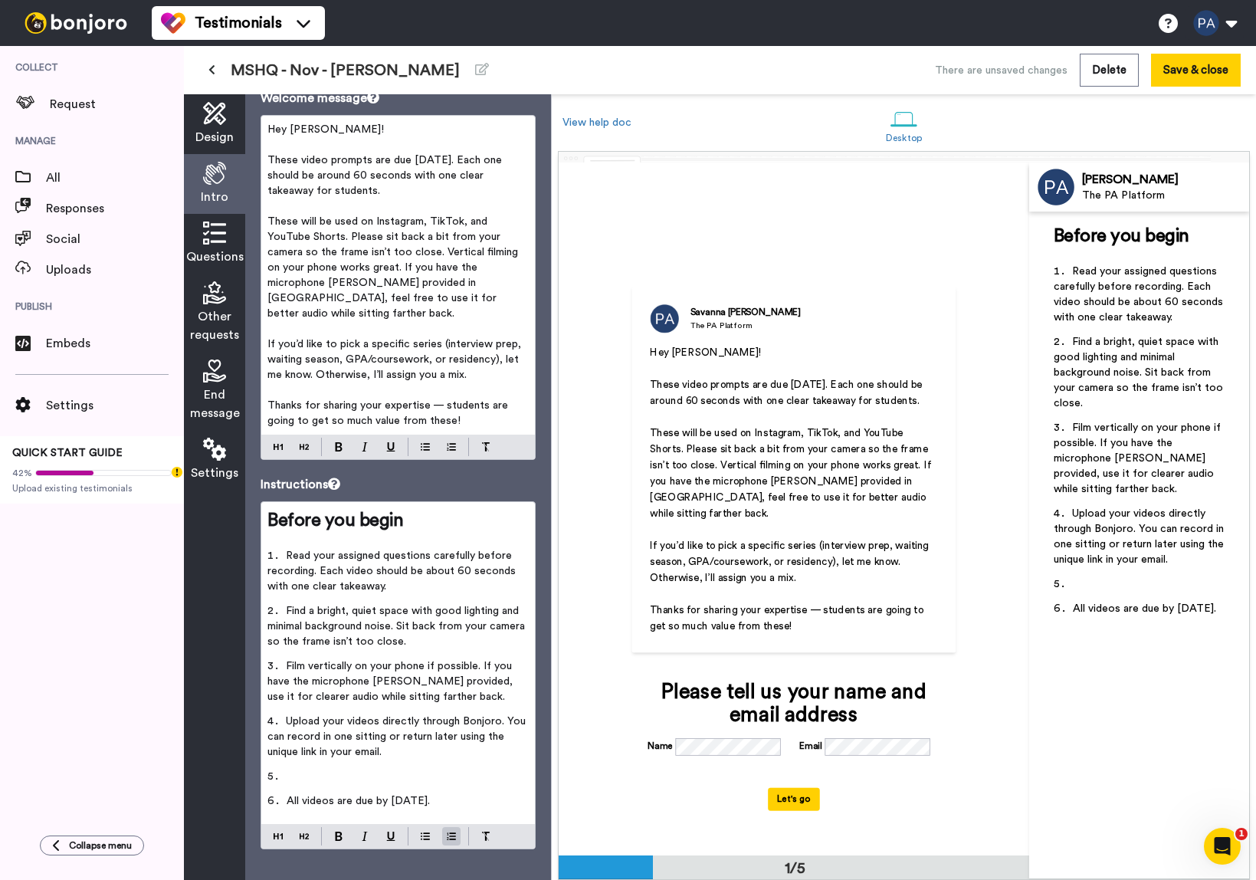
click at [349, 769] on li "﻿" at bounding box center [397, 781] width 261 height 25
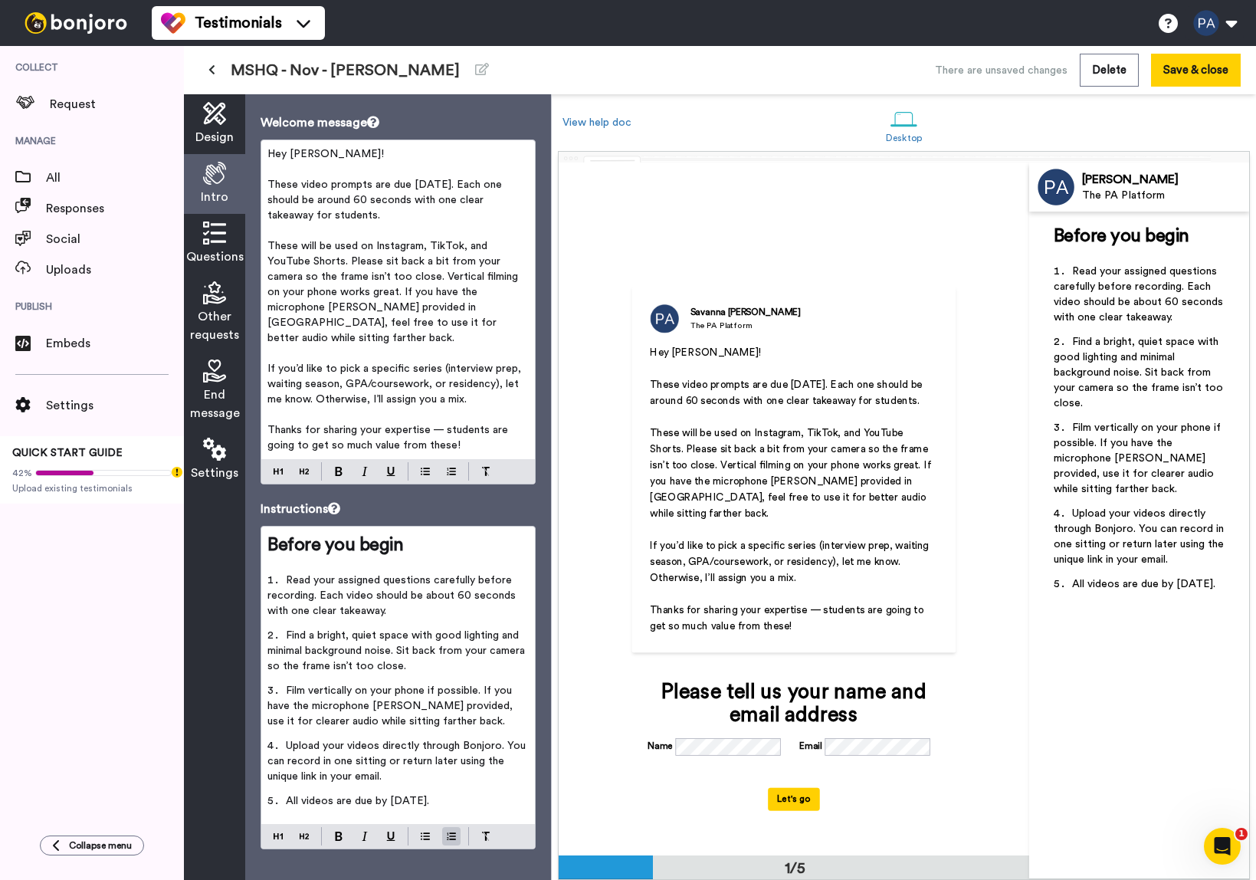
click at [284, 572] on li "Read your assigned questions carefully before recording. Each video should be a…" at bounding box center [397, 599] width 261 height 55
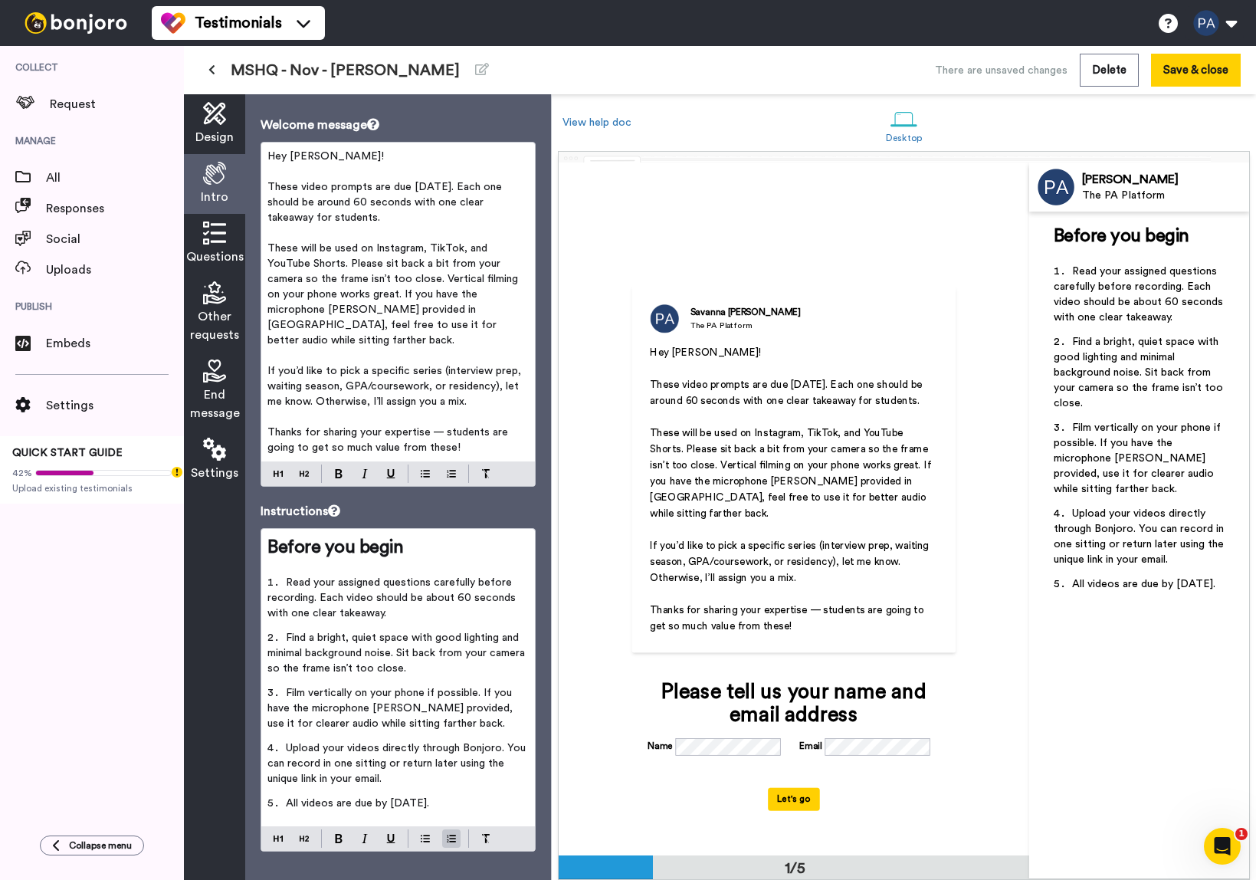
click at [491, 795] on li "All videos are due by [DATE]." at bounding box center [397, 807] width 261 height 25
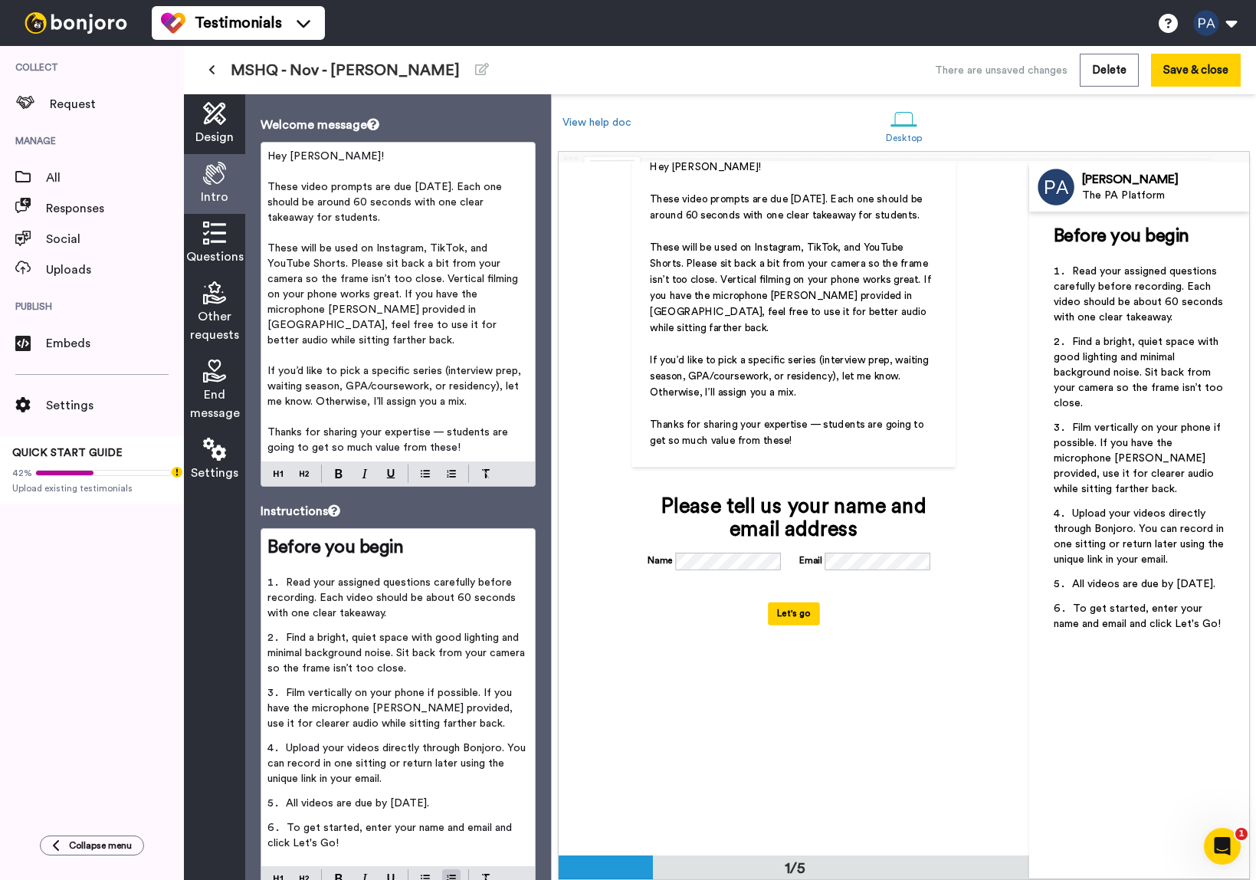
scroll to position [201, 0]
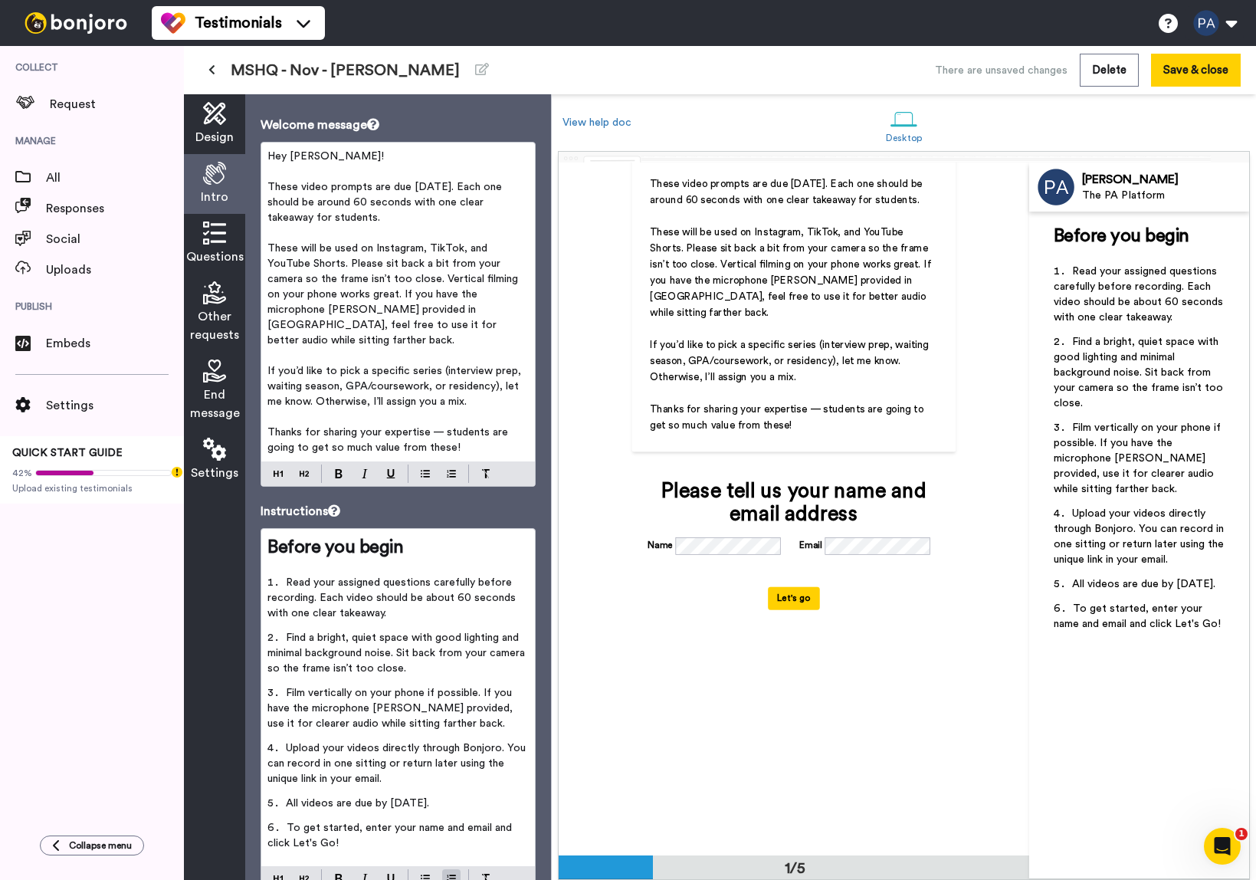
drag, startPoint x: 1182, startPoint y: 66, endPoint x: 1154, endPoint y: 107, distance: 49.5
click at [1182, 66] on button "Save & close" at bounding box center [1196, 70] width 90 height 33
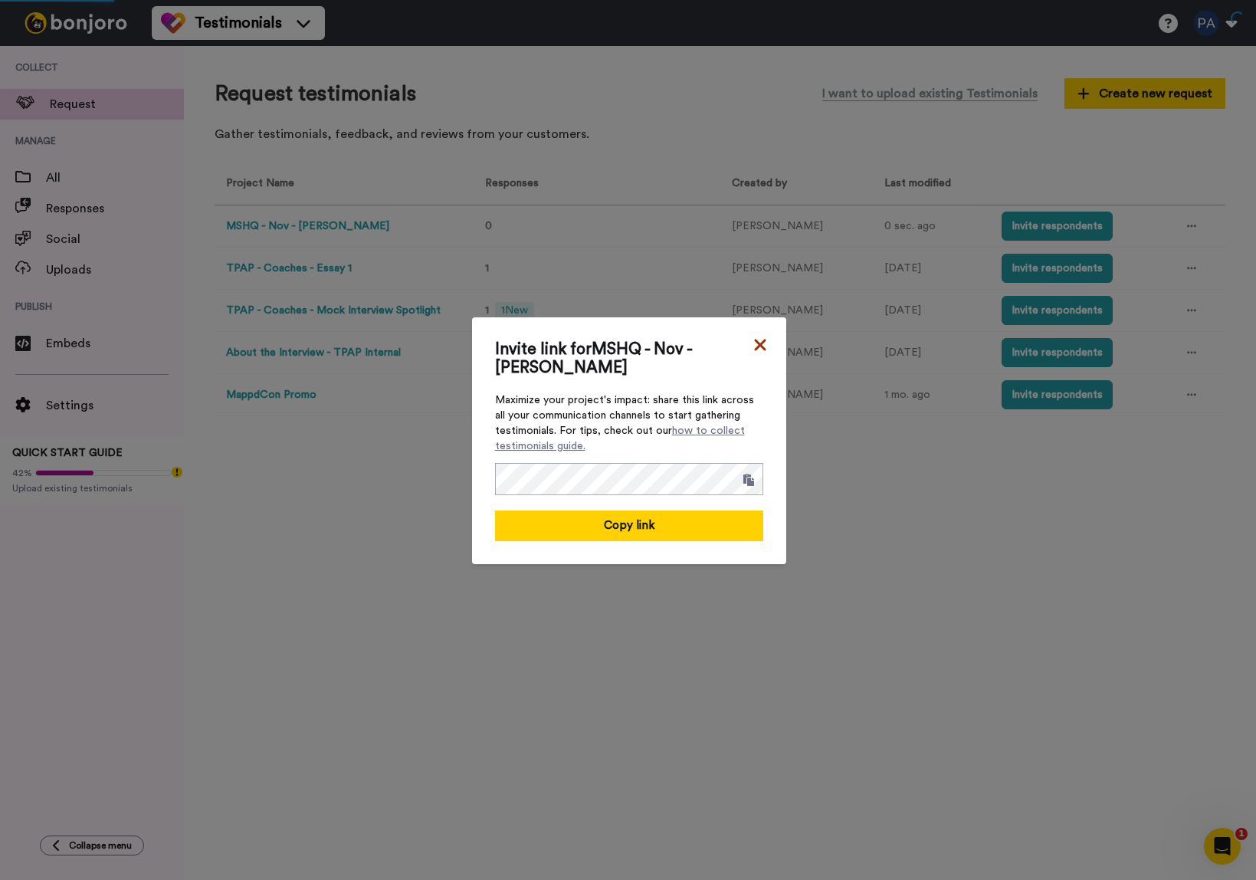
click at [759, 351] on icon at bounding box center [759, 345] width 15 height 18
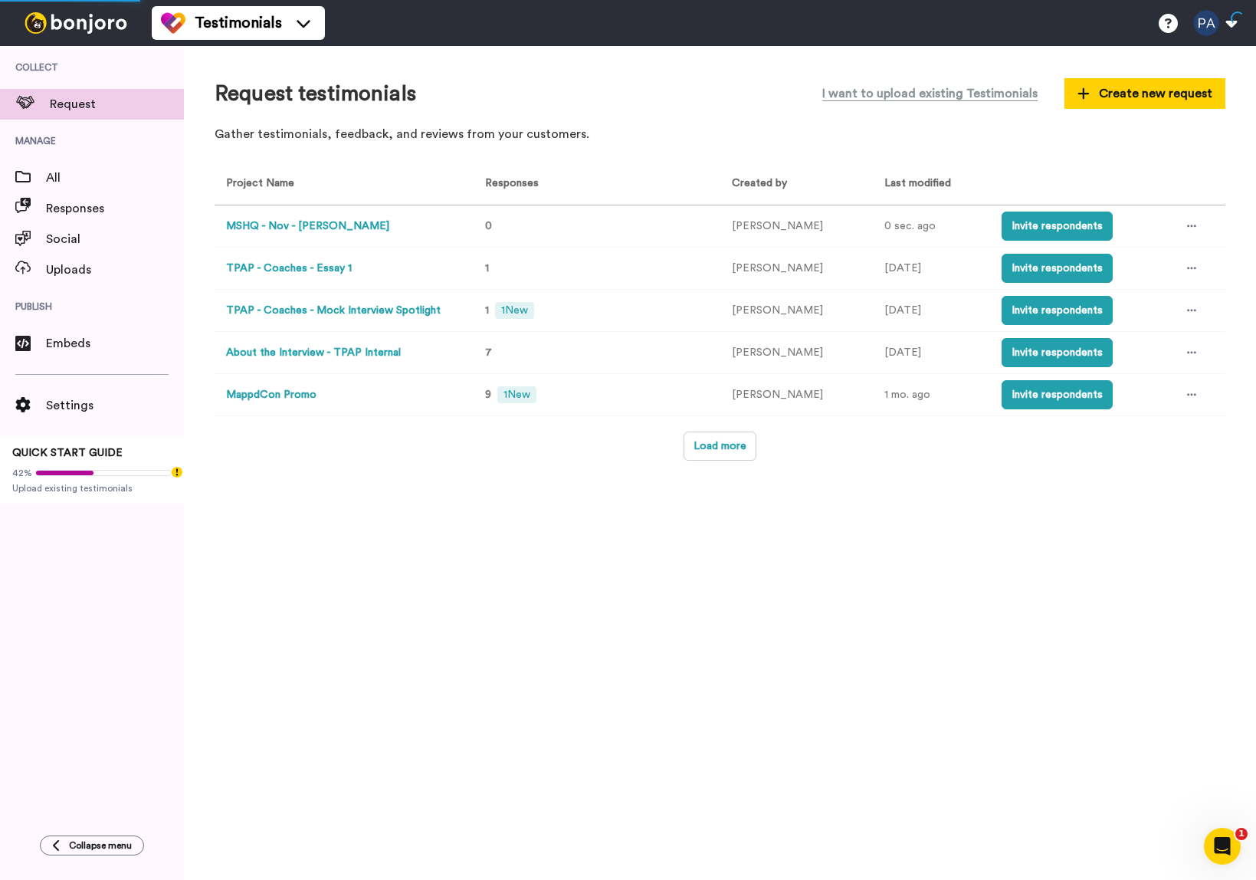
click at [270, 224] on button "MSHQ - Nov - [PERSON_NAME]" at bounding box center [307, 226] width 163 height 16
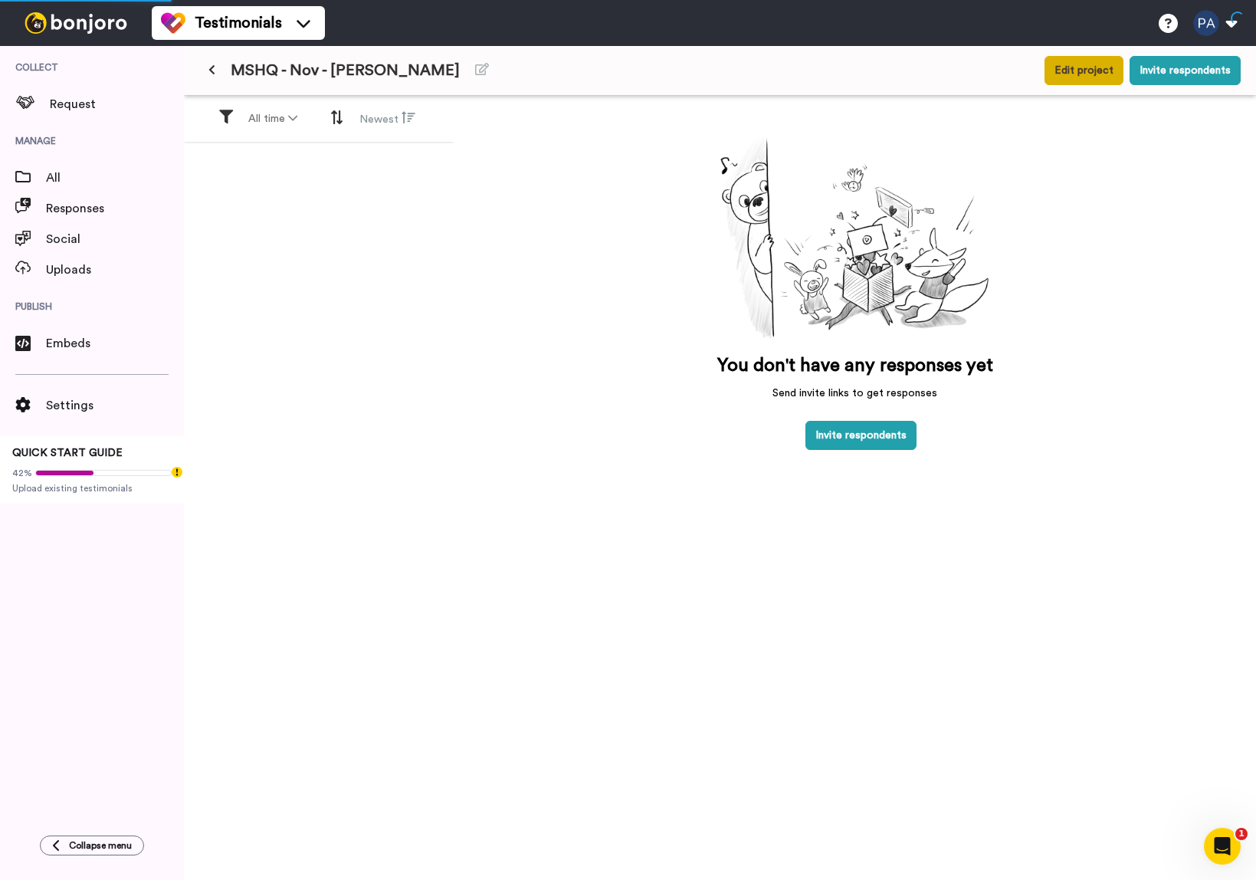
click at [1079, 65] on button "Edit project" at bounding box center [1083, 70] width 79 height 29
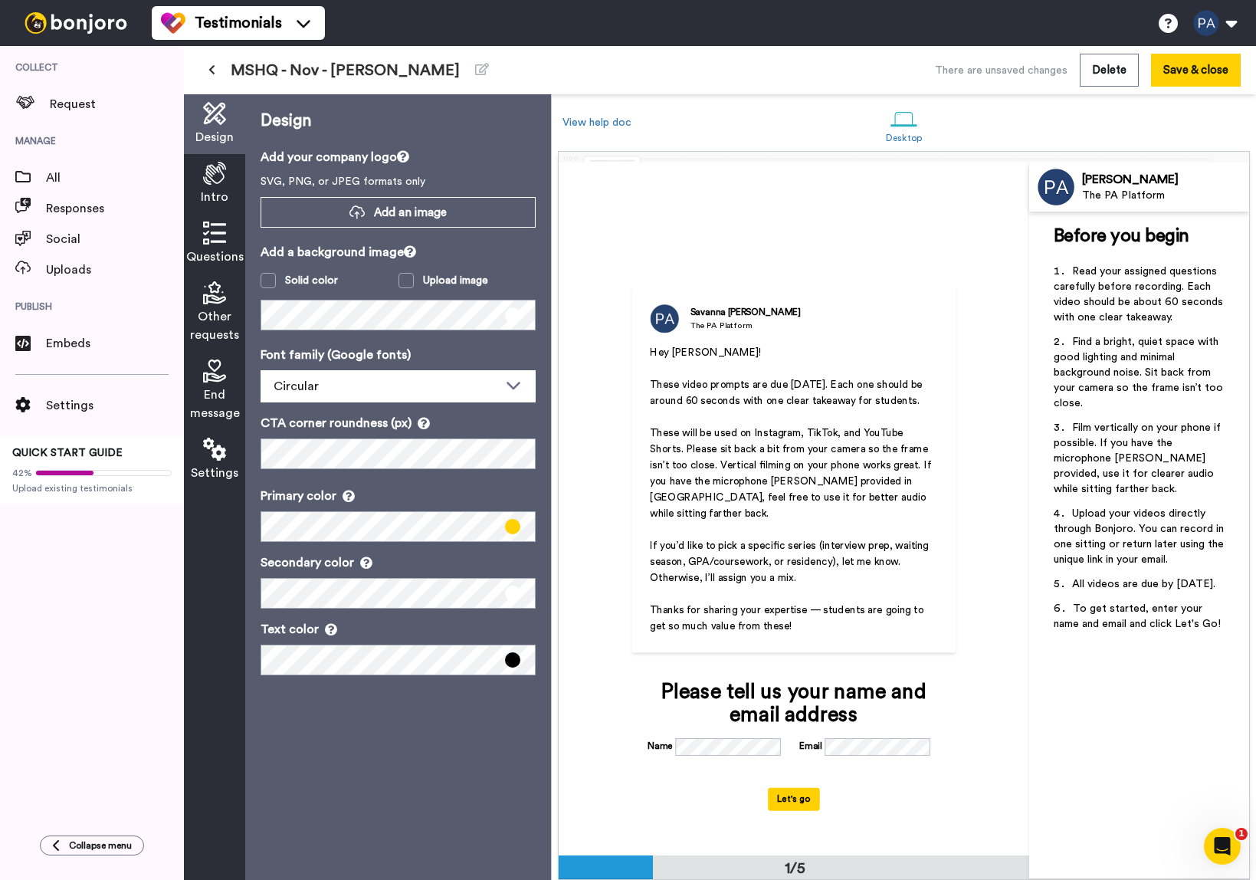
click at [218, 175] on icon at bounding box center [214, 173] width 23 height 23
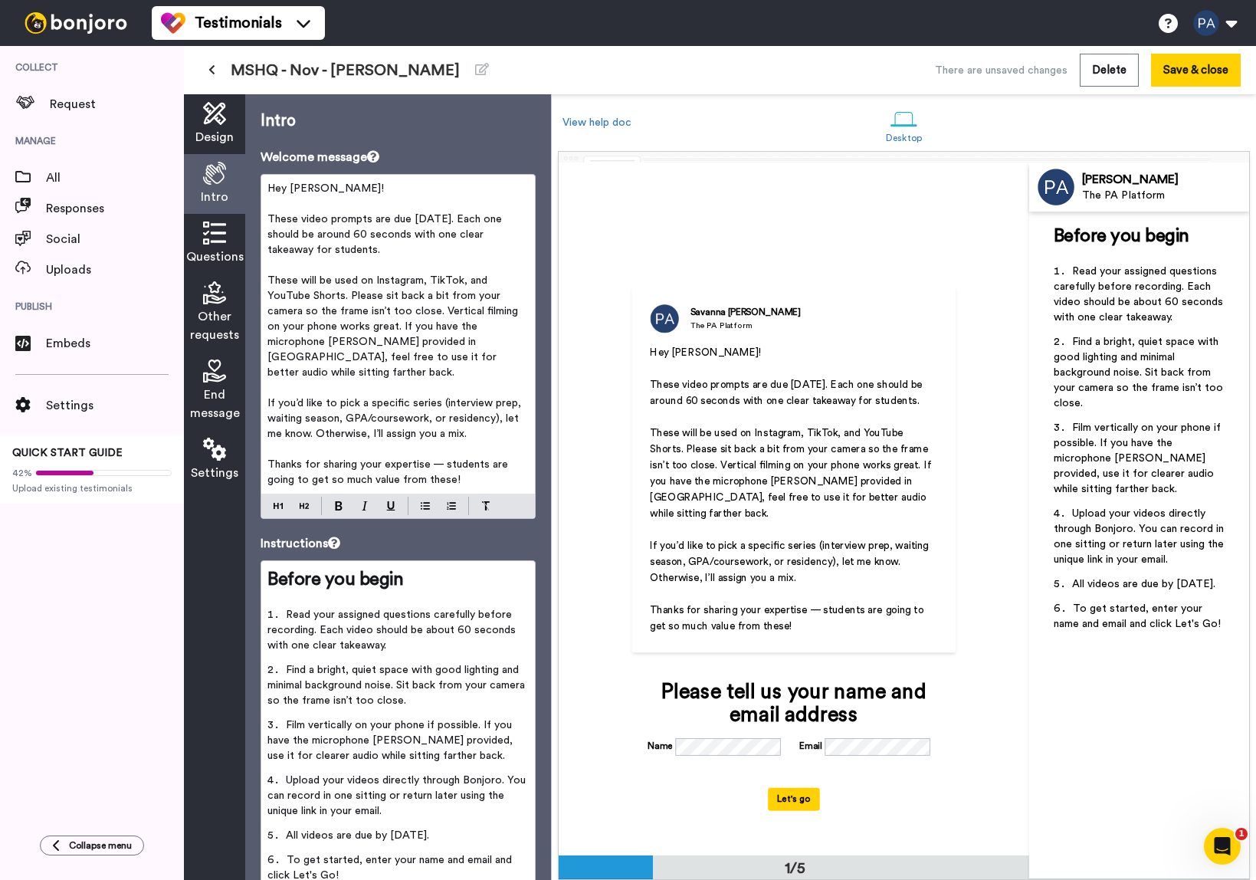
click at [213, 246] on div "Questions" at bounding box center [214, 244] width 61 height 60
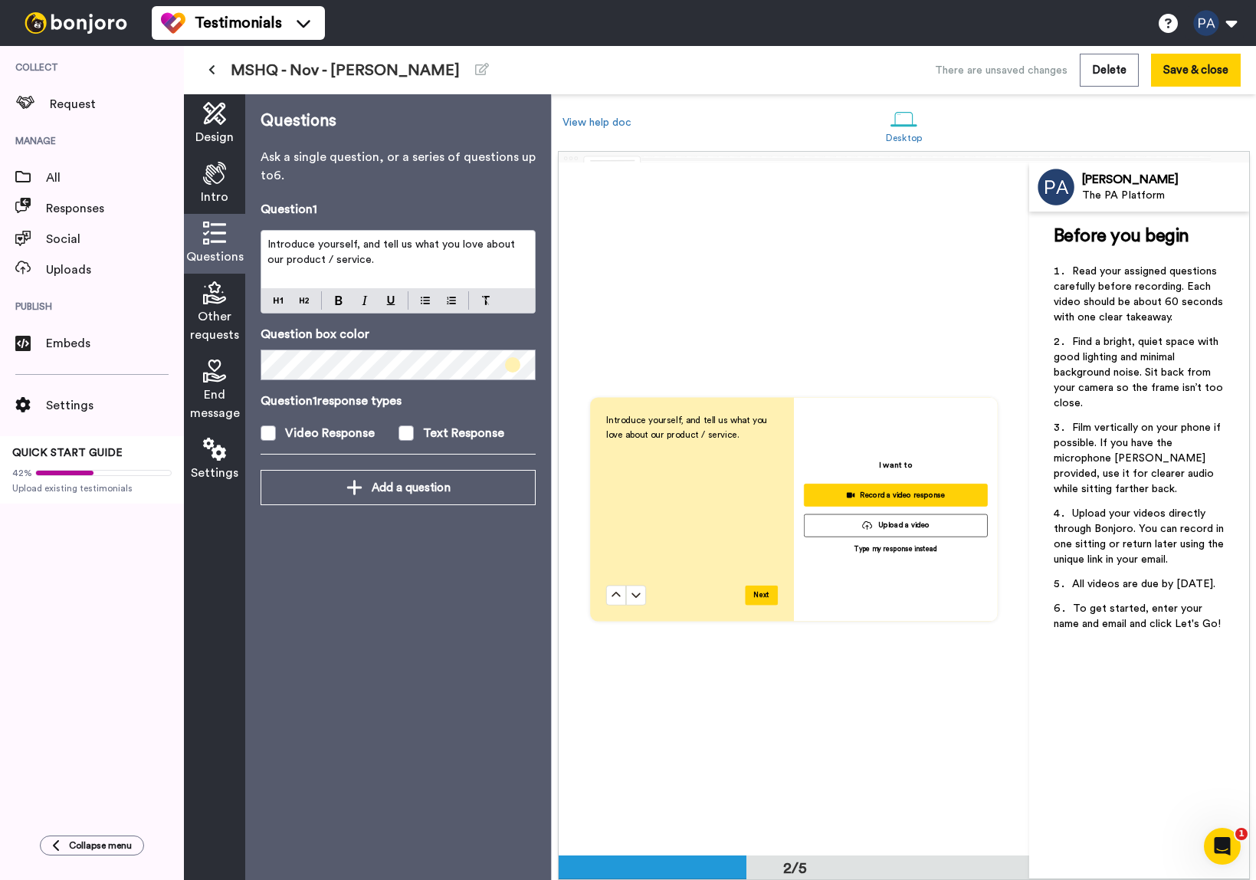
scroll to position [692, 0]
click at [411, 274] on div "Introduce yourself, and tell us what you love about our product / service." at bounding box center [398, 259] width 274 height 57
click at [363, 252] on p "Introduce yourself, and tell us what you love about our product / service." at bounding box center [397, 252] width 261 height 31
click at [362, 252] on p "Introduce yourself, and tell us what you love about our product / service." at bounding box center [397, 252] width 261 height 31
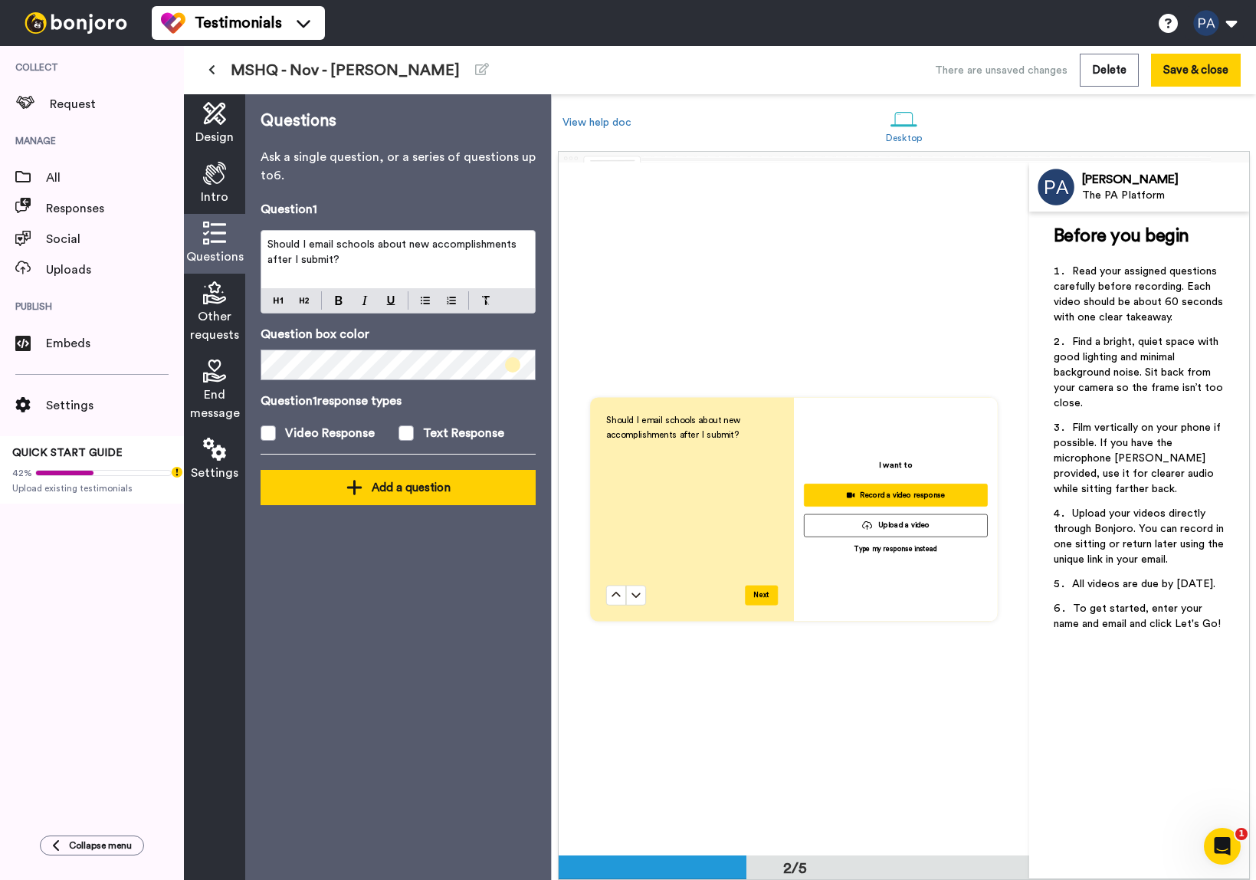
click at [409, 500] on button "Add a question" at bounding box center [398, 487] width 275 height 35
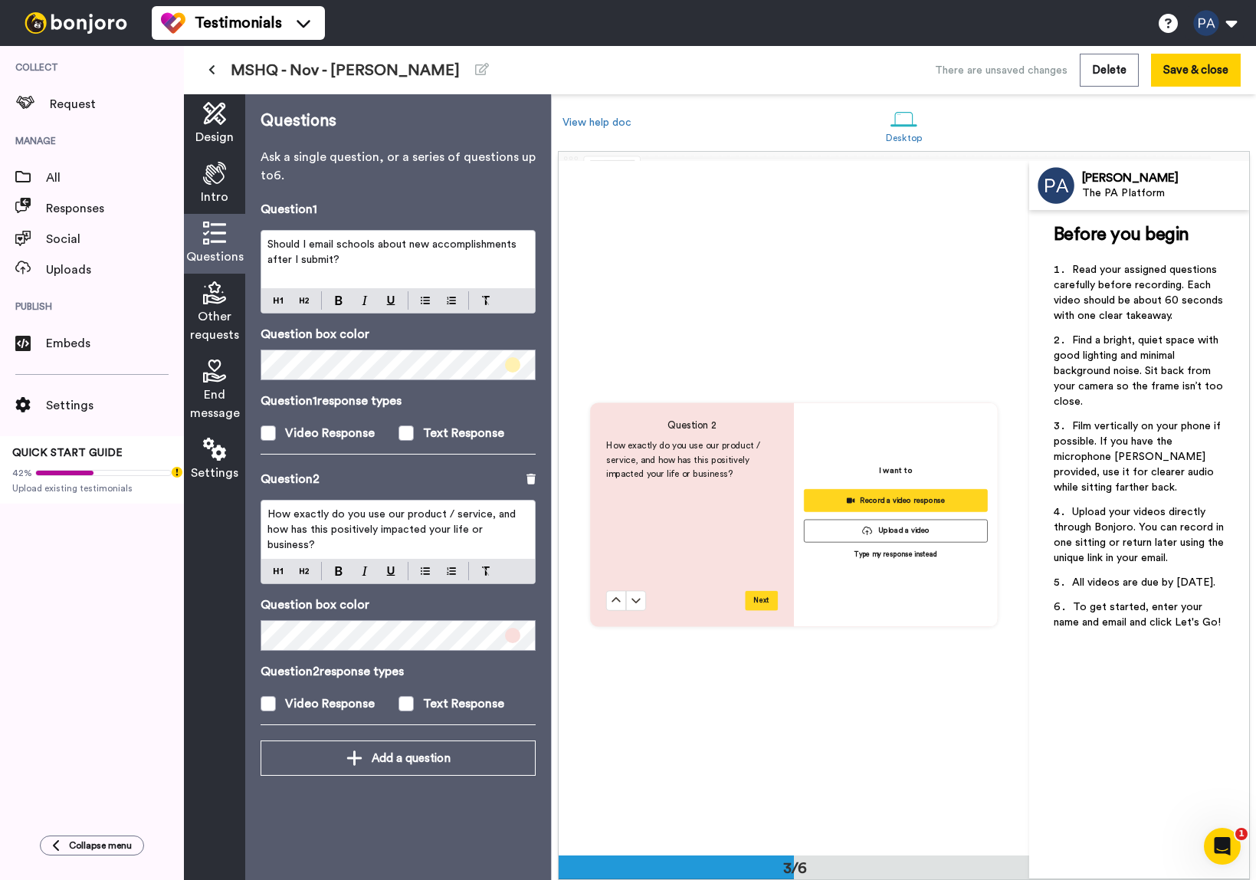
scroll to position [1384, 0]
click at [346, 530] on span "How exactly do you use our product / service, and how has this positively impac…" at bounding box center [392, 529] width 251 height 41
